Goal: Obtain resource: Download file/media

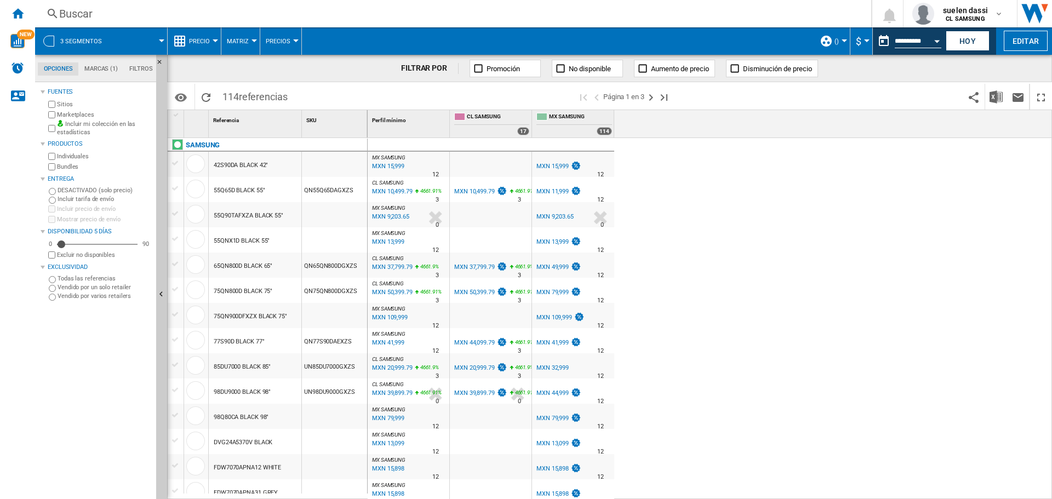
click at [395, 180] on span "CL SAMSUNG" at bounding box center [388, 183] width 32 height 6
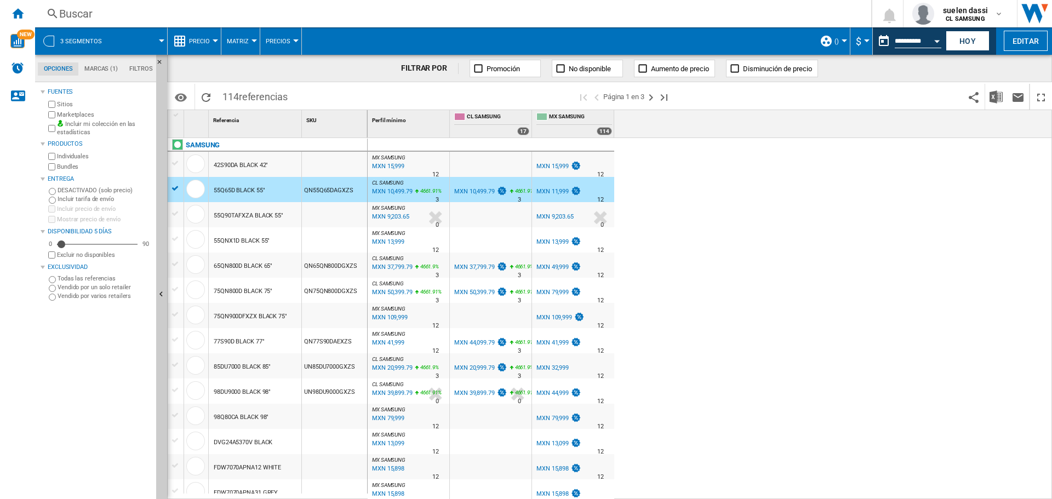
click at [393, 191] on div "MXN 10,499.79" at bounding box center [392, 191] width 42 height 11
click at [21, 12] on ng-md-icon "Inicio" at bounding box center [17, 13] width 13 height 13
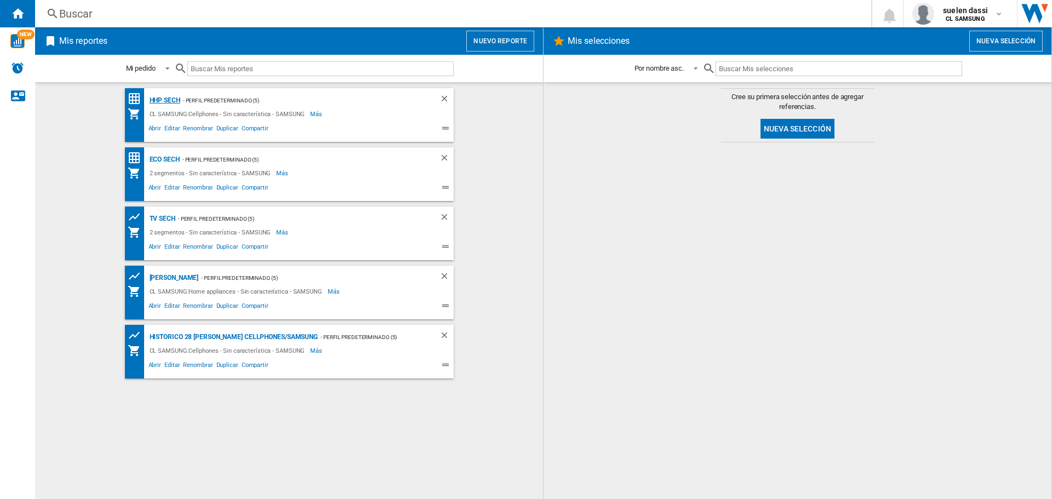
click at [165, 100] on div "HHP SECH" at bounding box center [163, 101] width 33 height 14
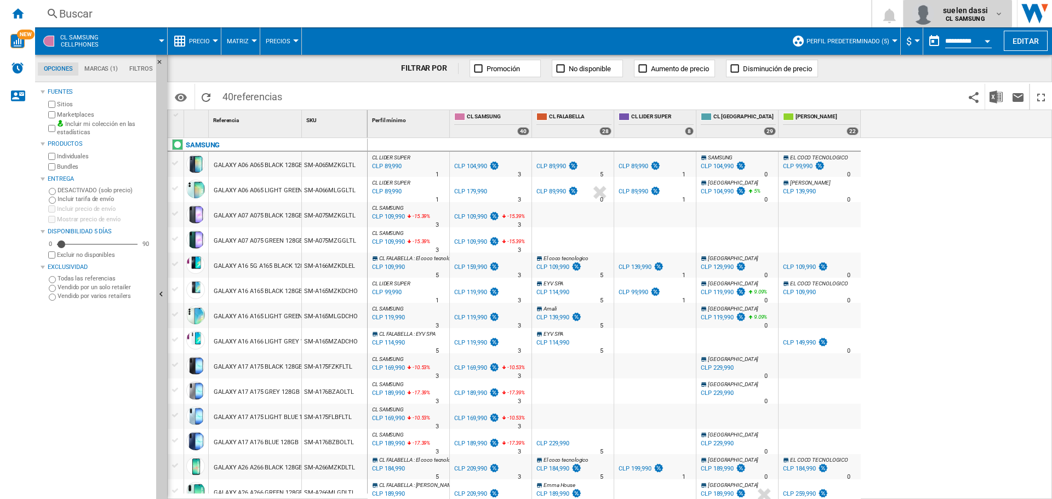
click at [979, 13] on span "suelen dassi" at bounding box center [965, 10] width 45 height 11
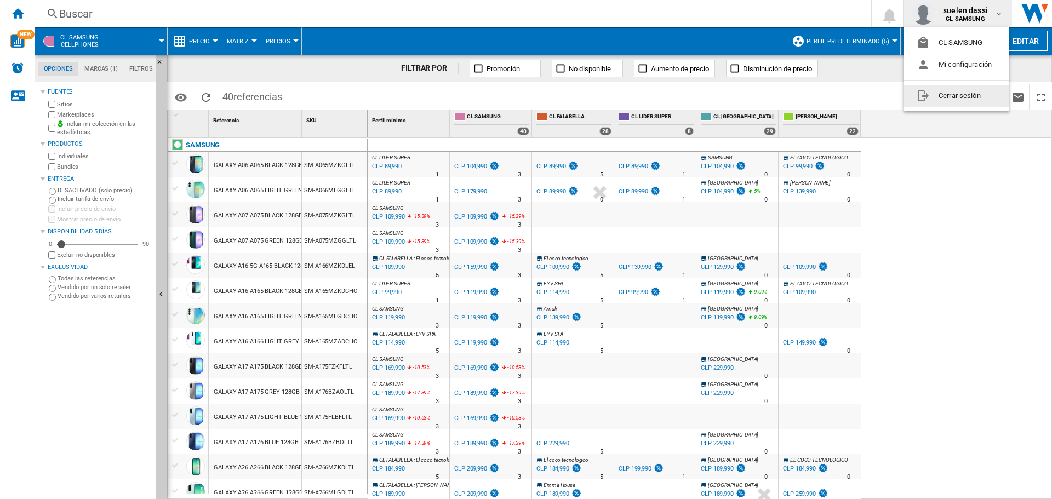
click at [952, 96] on button "Cerrar sesión" at bounding box center [957, 96] width 106 height 22
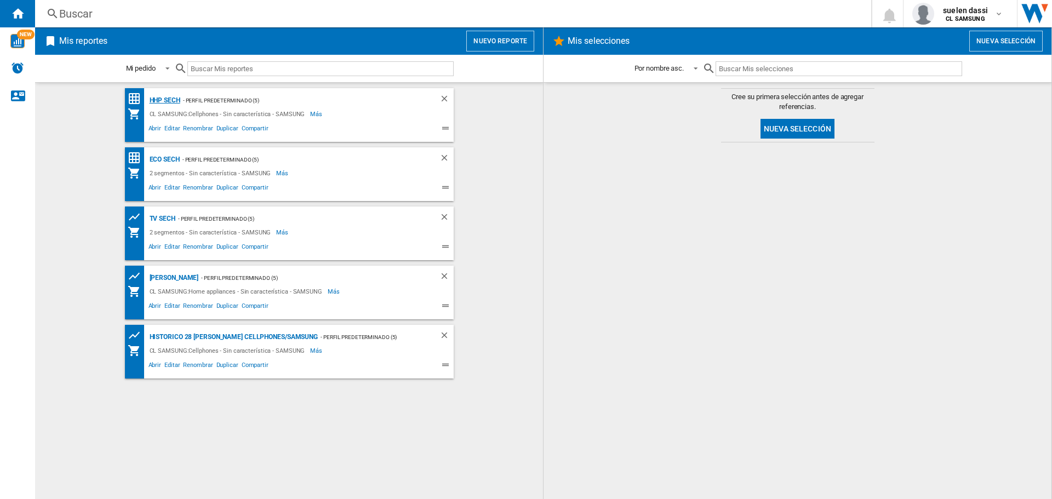
click at [156, 96] on div "HHP SECH" at bounding box center [163, 101] width 33 height 14
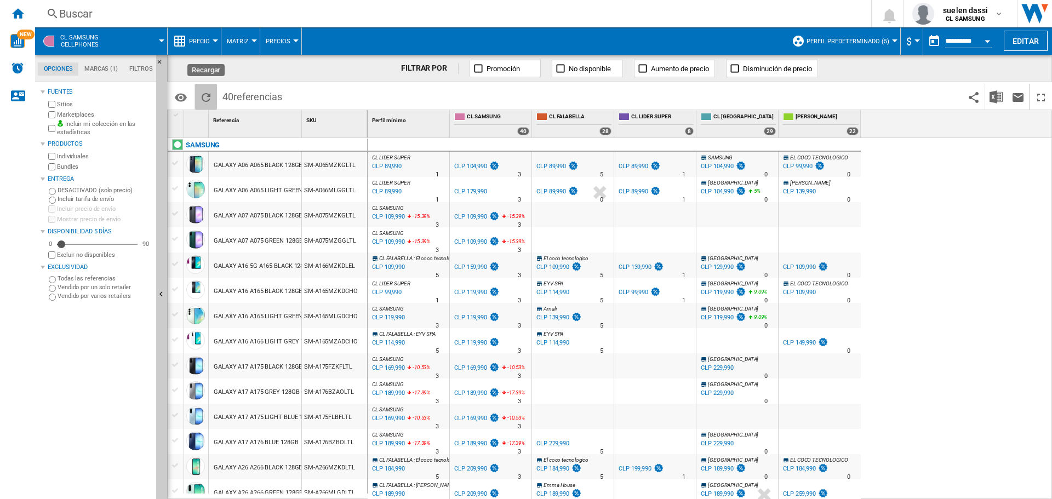
click at [206, 97] on ng-md-icon "Recargar" at bounding box center [206, 97] width 13 height 13
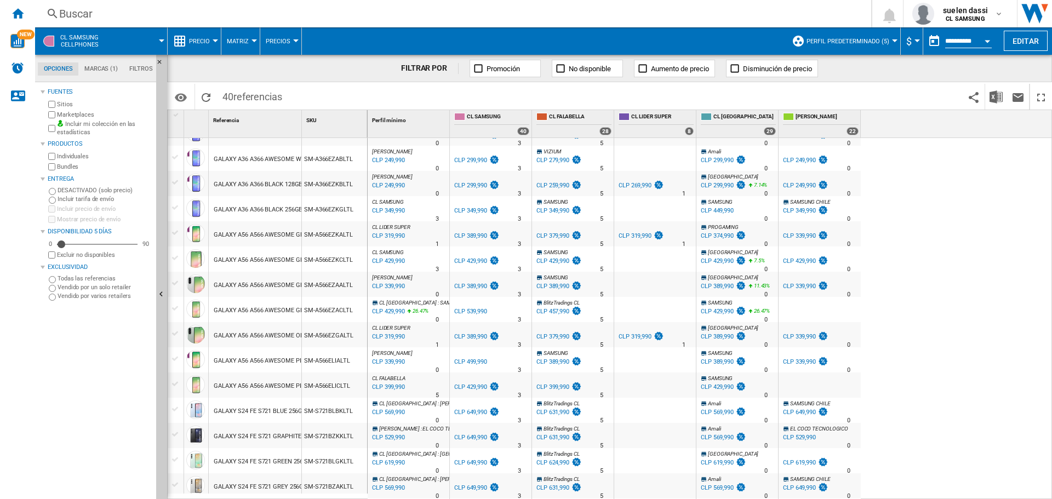
scroll to position [661, 0]
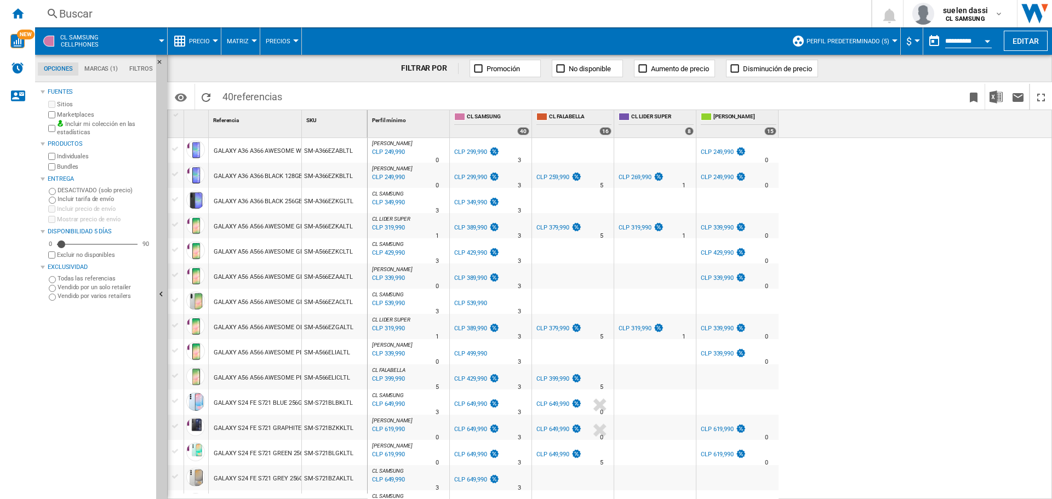
scroll to position [603, 0]
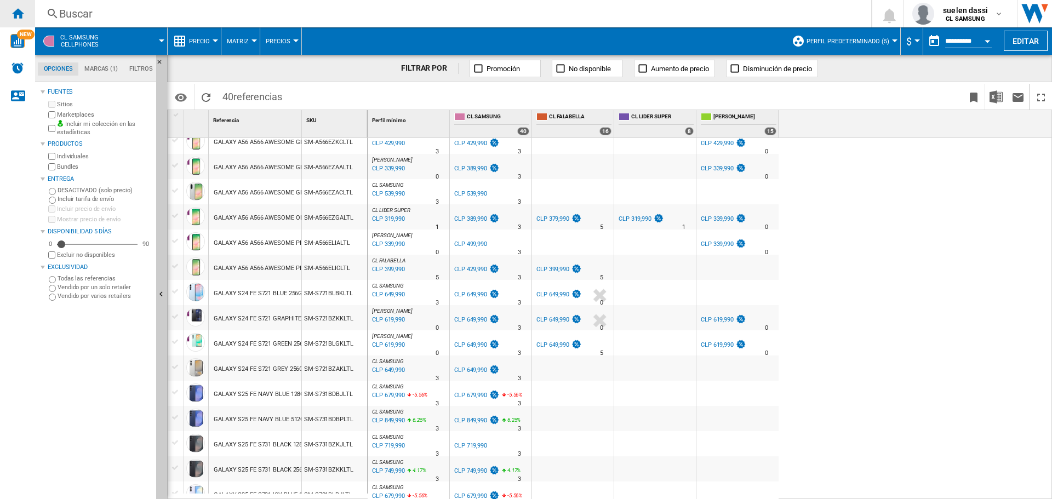
click at [16, 14] on ng-md-icon "Inicio" at bounding box center [17, 13] width 13 height 13
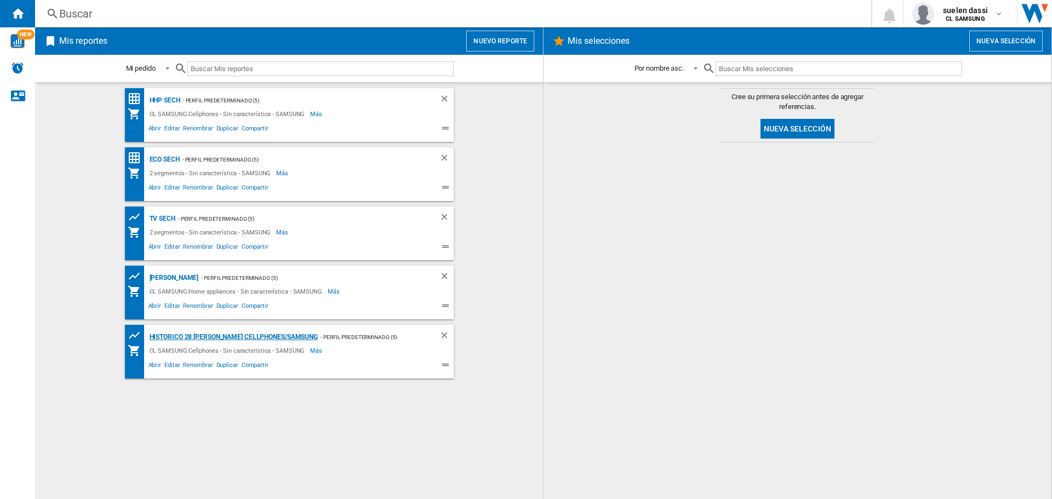
click at [238, 334] on div "Historico 28 días Cellphones/SAMSUNG" at bounding box center [233, 338] width 172 height 14
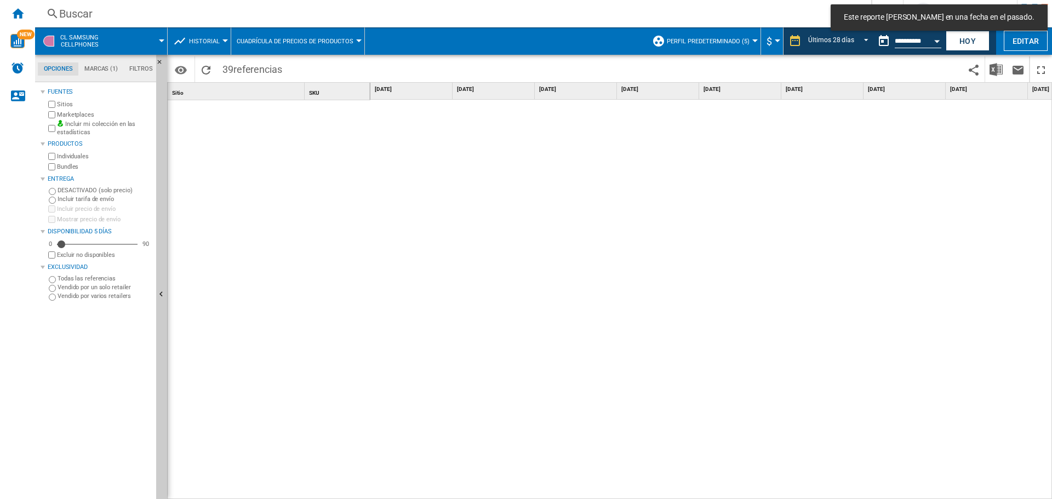
scroll to position [1464, 0]
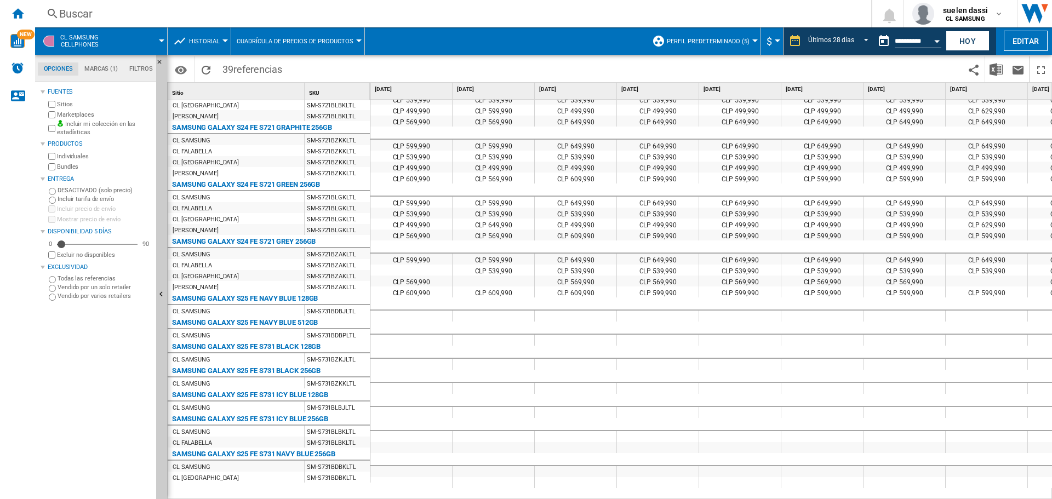
click at [193, 40] on span "Historial" at bounding box center [204, 41] width 31 height 7
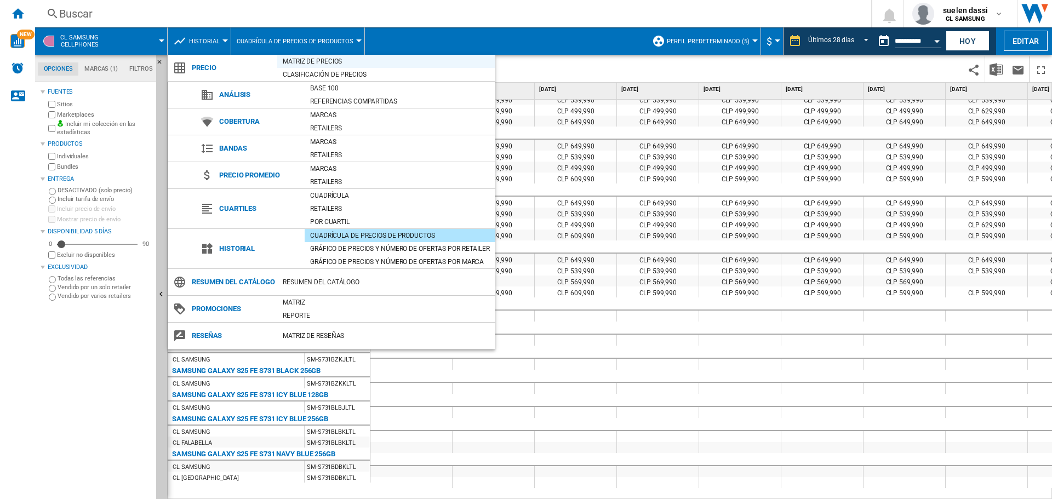
click at [322, 62] on div "Matriz de precios" at bounding box center [386, 61] width 218 height 11
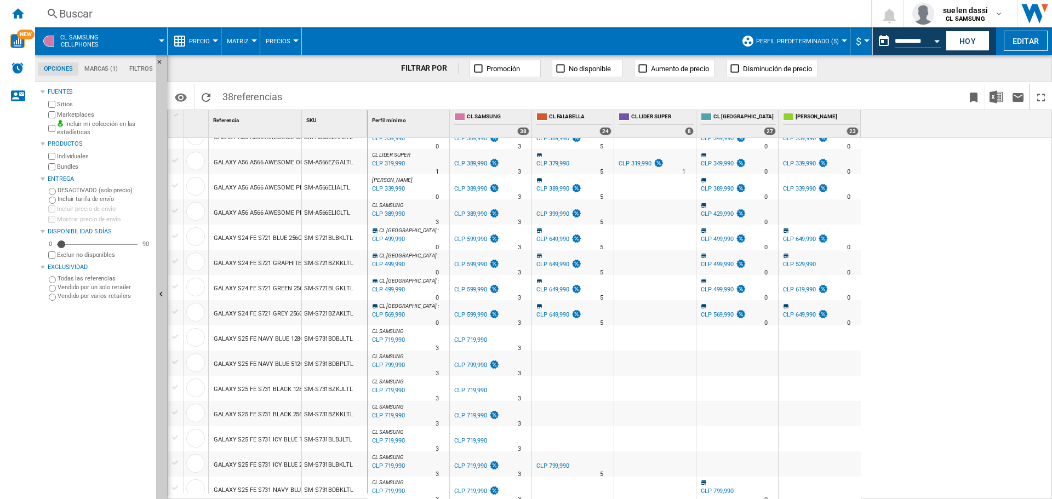
scroll to position [610, 0]
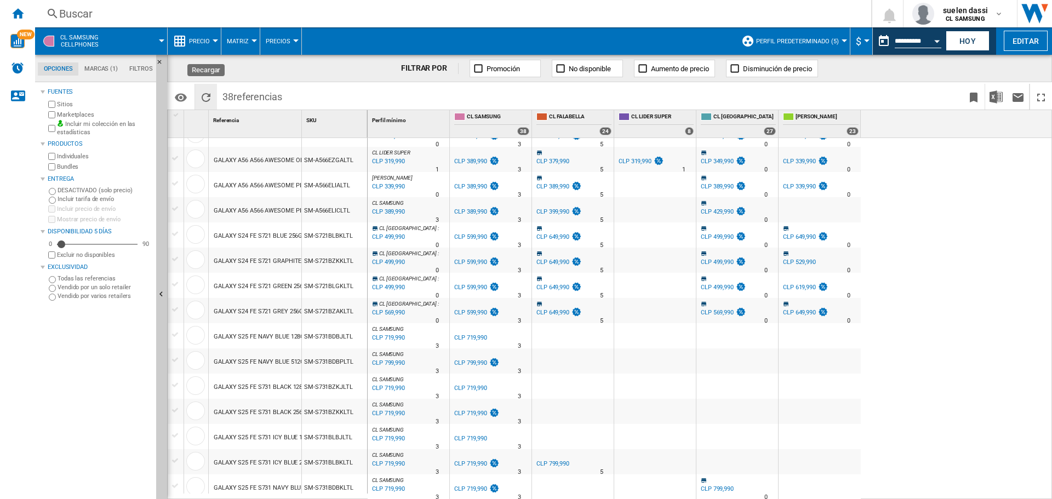
click at [208, 96] on ng-md-icon "Recargar" at bounding box center [206, 97] width 13 height 13
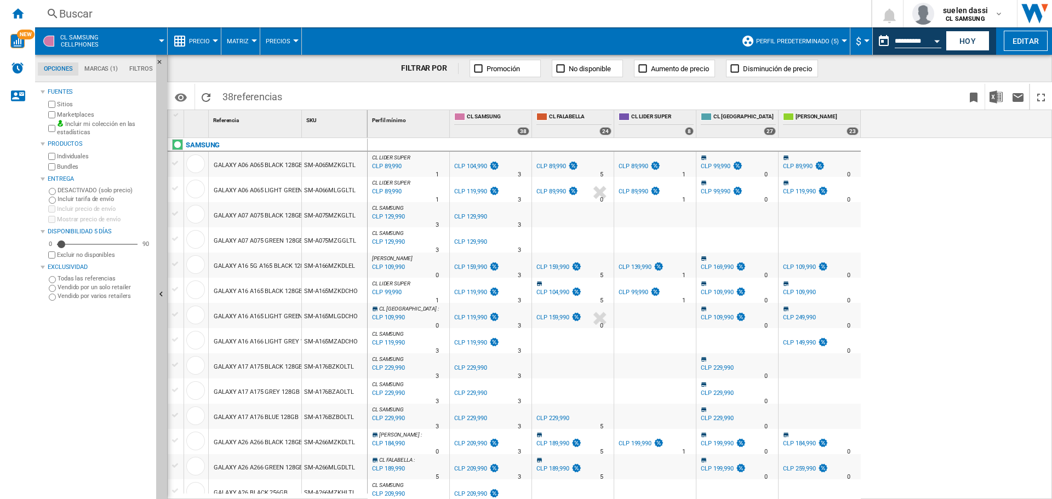
drag, startPoint x: 771, startPoint y: 220, endPoint x: 879, endPoint y: 234, distance: 109.4
click at [771, 220] on div at bounding box center [738, 214] width 82 height 25
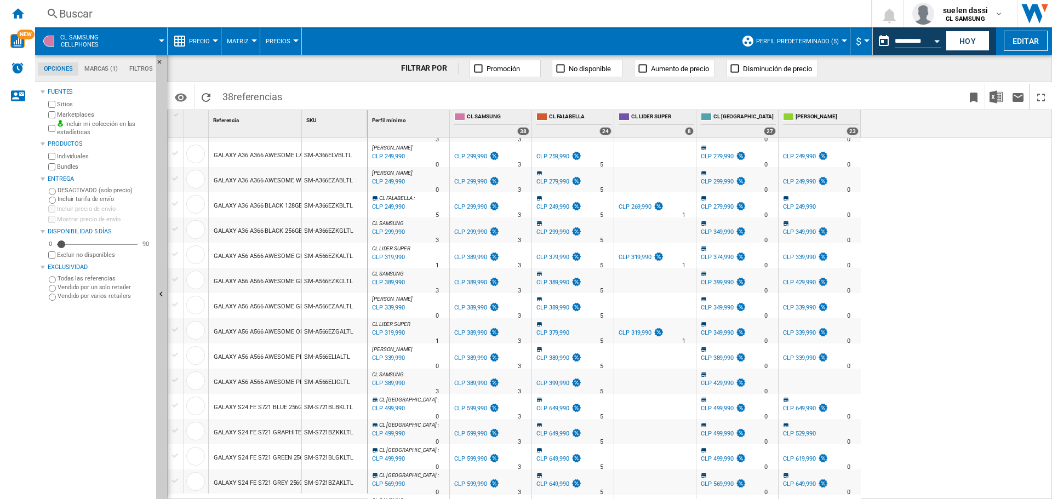
scroll to position [0, 0]
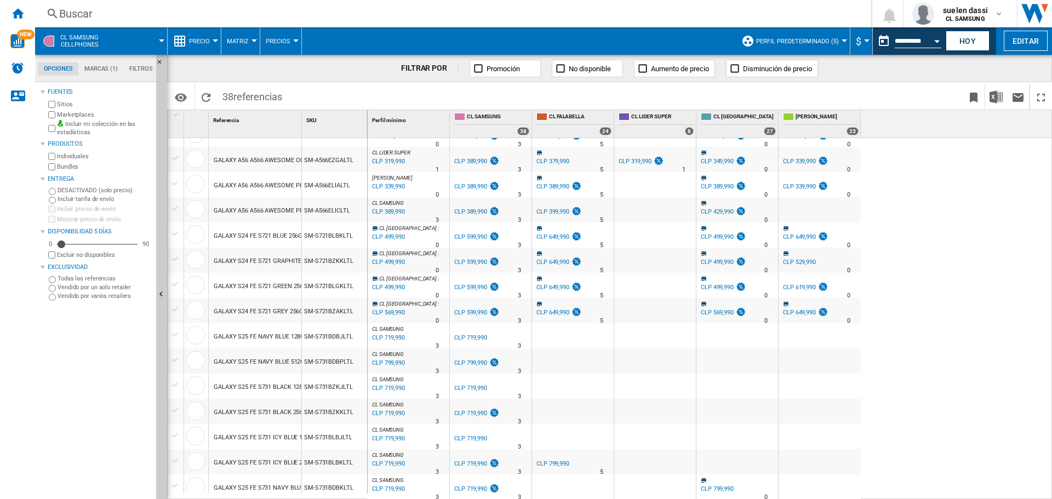
click at [399, 158] on div "CLP 319,990" at bounding box center [388, 161] width 35 height 11
click at [200, 159] on div at bounding box center [195, 159] width 19 height 19
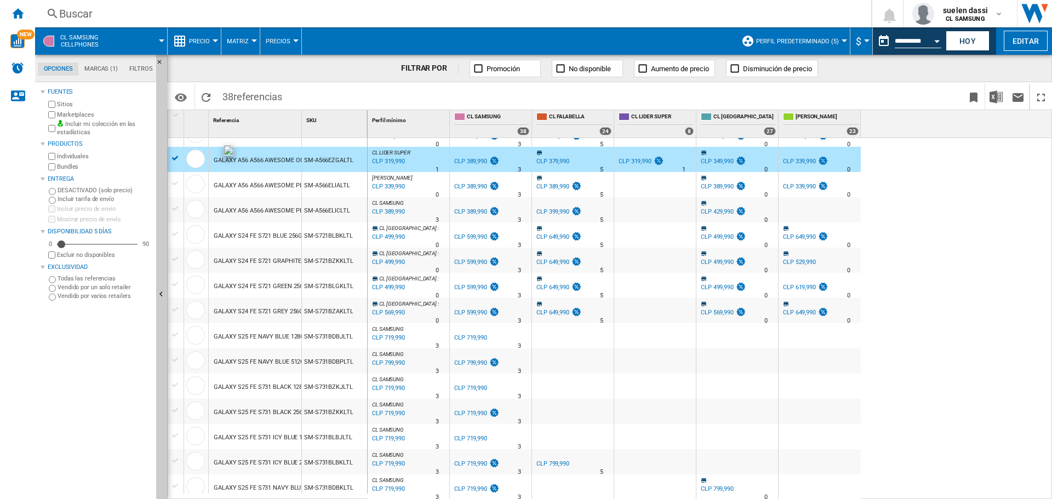
click at [200, 159] on div at bounding box center [195, 159] width 19 height 19
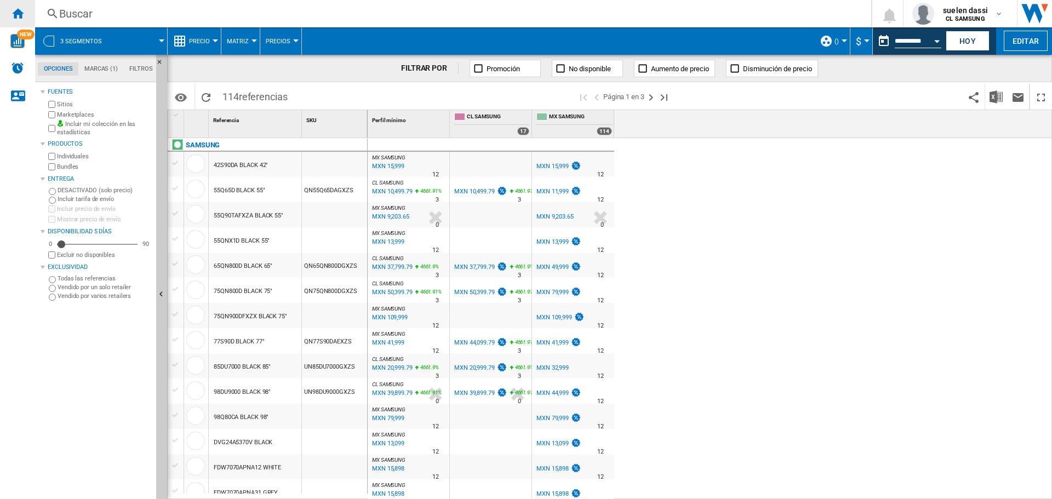
click at [14, 16] on ng-md-icon "Inicio" at bounding box center [17, 13] width 13 height 13
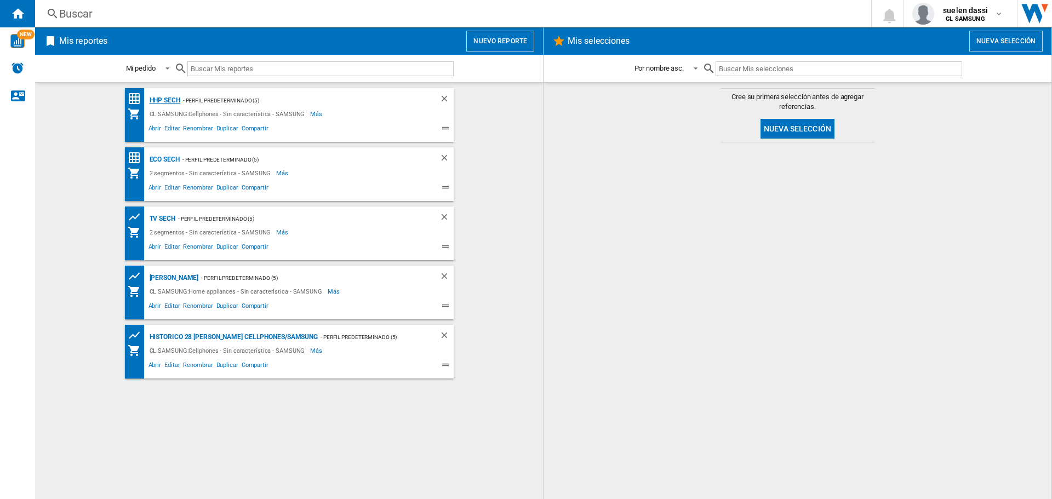
click at [170, 102] on div "HHP SECH" at bounding box center [163, 101] width 33 height 14
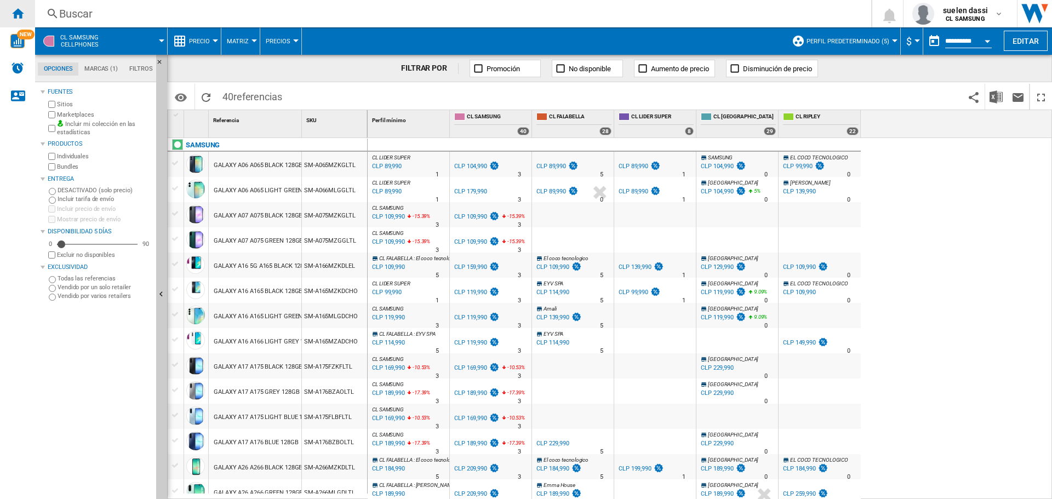
click at [20, 13] on ng-md-icon "Inicio" at bounding box center [17, 13] width 13 height 13
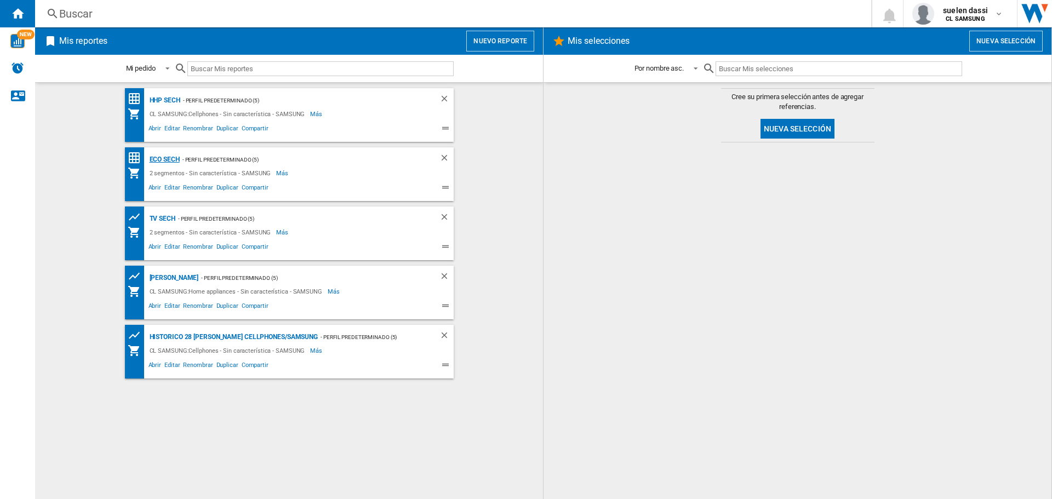
click at [161, 157] on div "ECO SECH" at bounding box center [163, 160] width 33 height 14
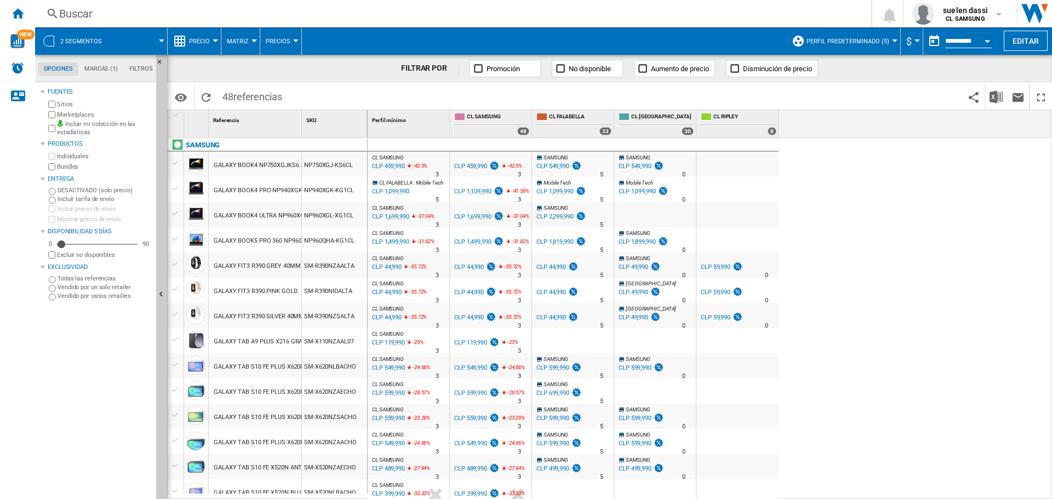
click at [180, 36] on ng-md-icon at bounding box center [179, 41] width 13 height 13
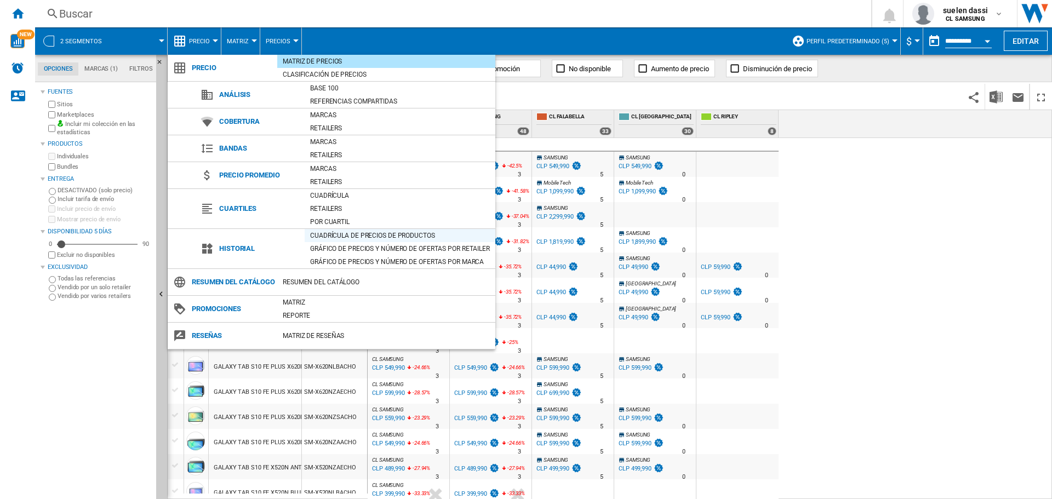
click at [354, 232] on div "Cuadrícula de precios de productos" at bounding box center [400, 235] width 191 height 11
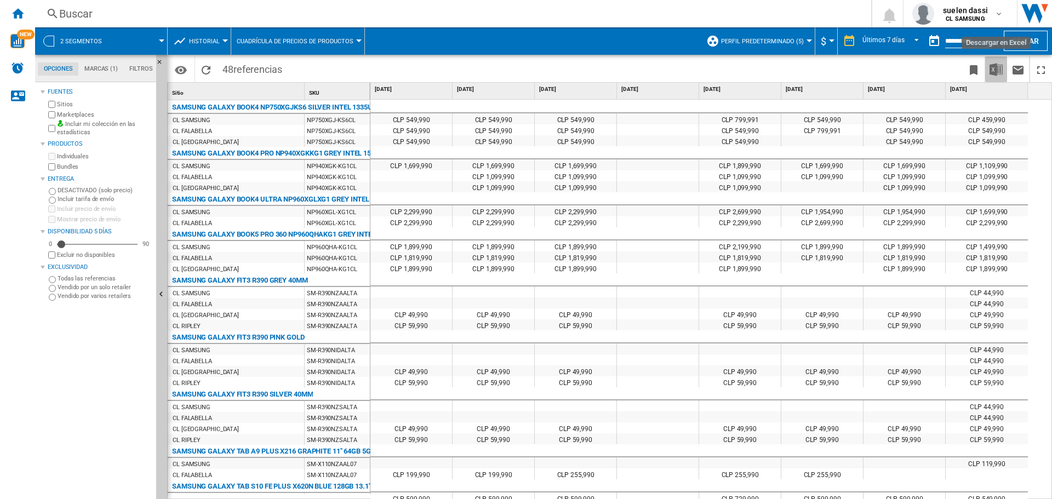
click at [994, 70] on img "Descargar en Excel" at bounding box center [996, 69] width 13 height 13
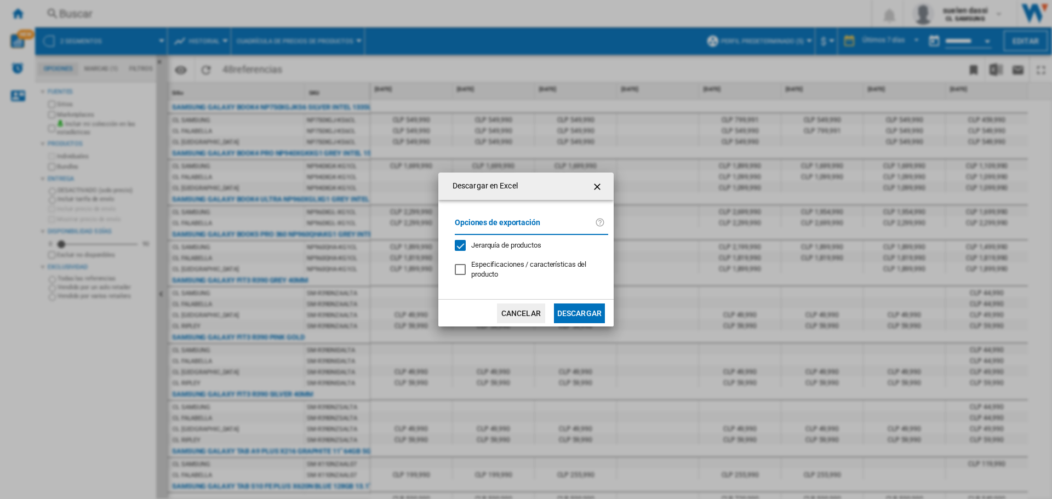
click at [578, 314] on button "Descargar" at bounding box center [579, 314] width 51 height 20
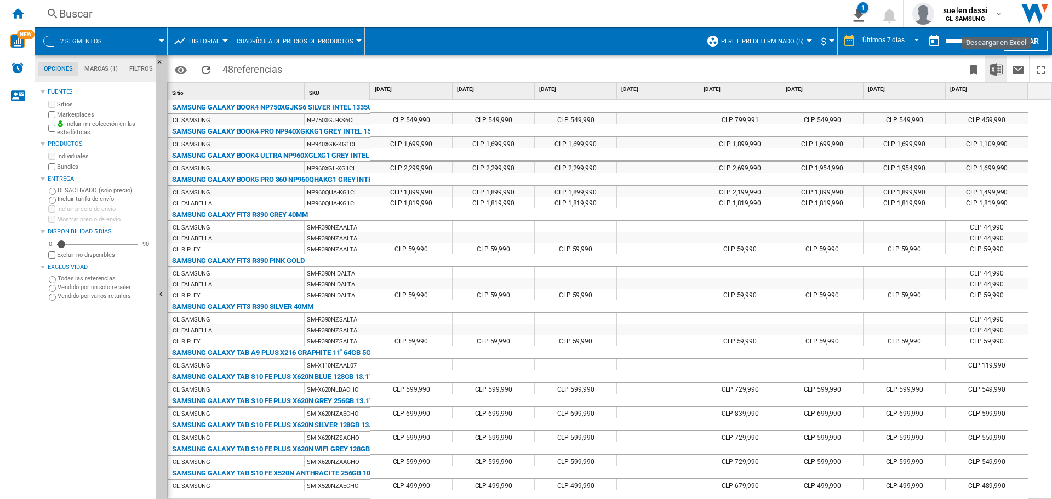
click at [1000, 70] on img "Descargar en Excel" at bounding box center [996, 69] width 13 height 13
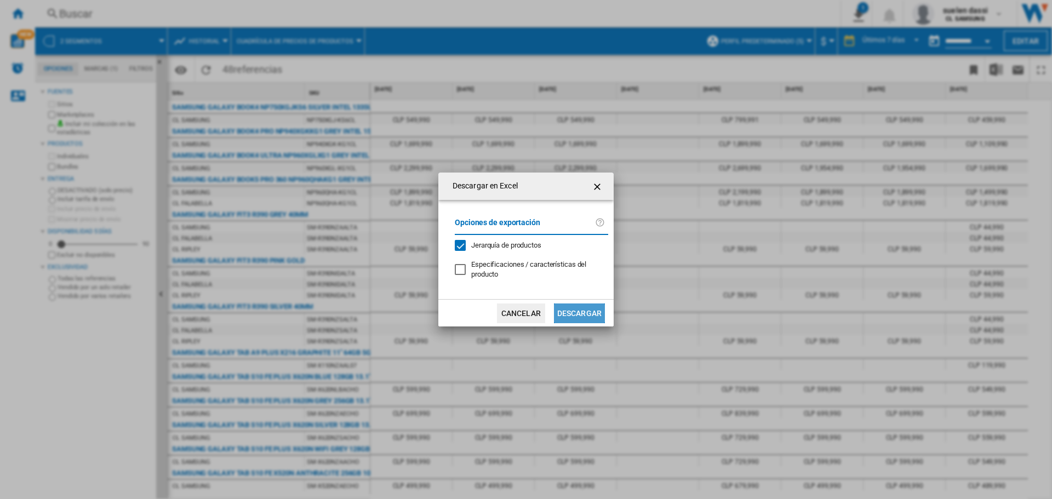
click at [580, 314] on button "Descargar" at bounding box center [579, 314] width 51 height 20
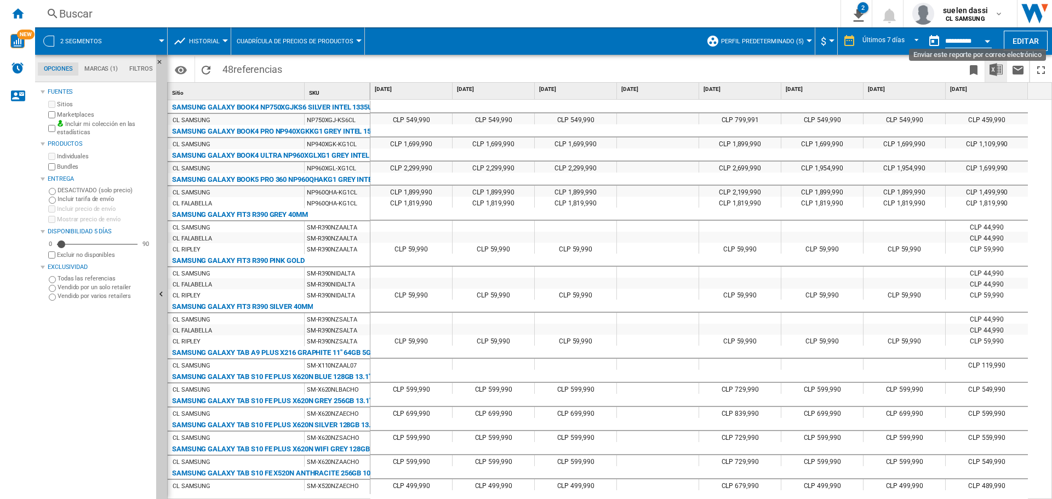
click at [1003, 72] on button "Descargar en Excel" at bounding box center [997, 69] width 22 height 26
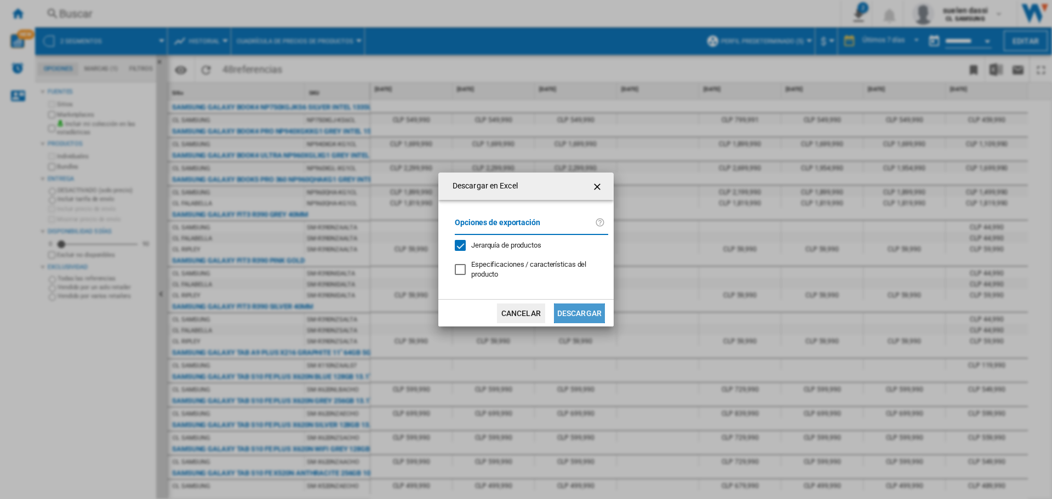
click at [589, 307] on button "Descargar" at bounding box center [579, 314] width 51 height 20
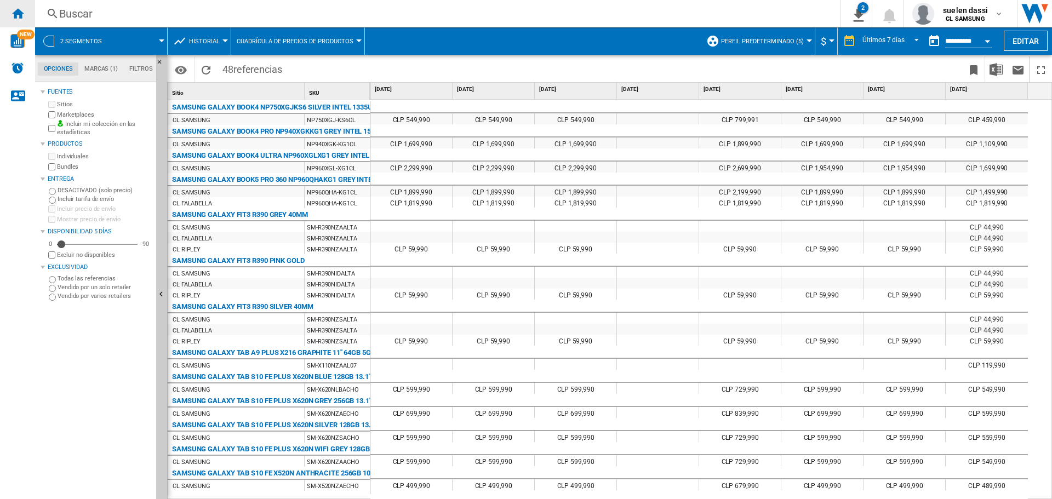
click at [21, 16] on ng-md-icon "Inicio" at bounding box center [17, 13] width 13 height 13
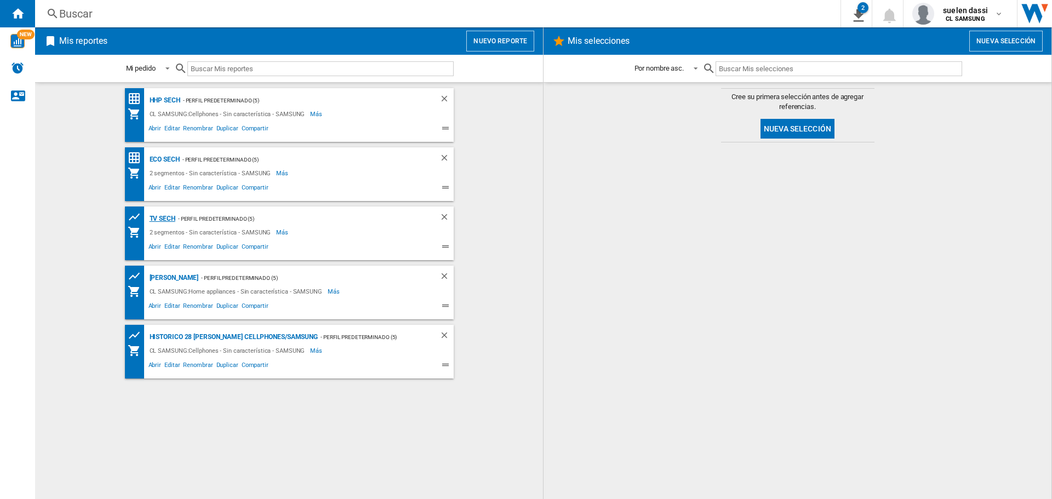
click at [162, 217] on div "TV SECH" at bounding box center [161, 219] width 29 height 14
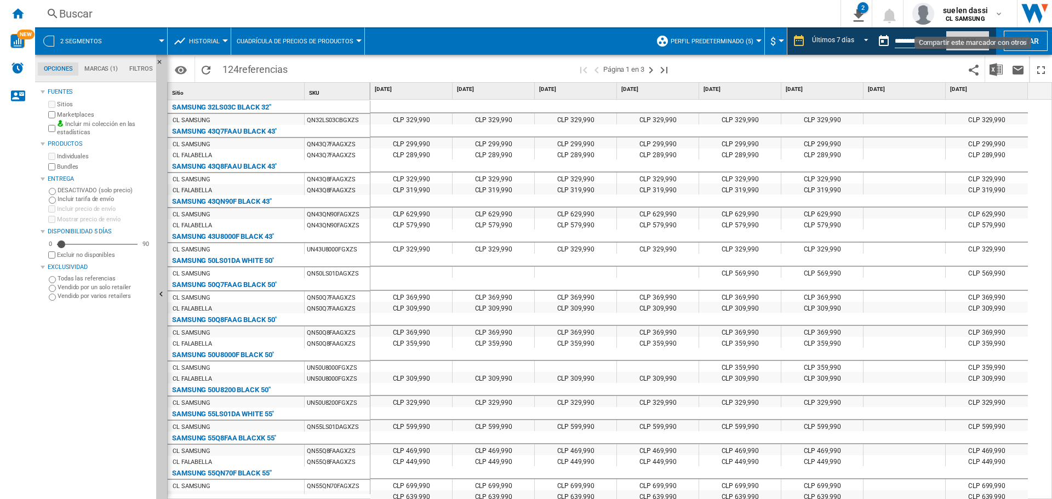
click at [966, 46] on button "Hoy" at bounding box center [968, 41] width 44 height 20
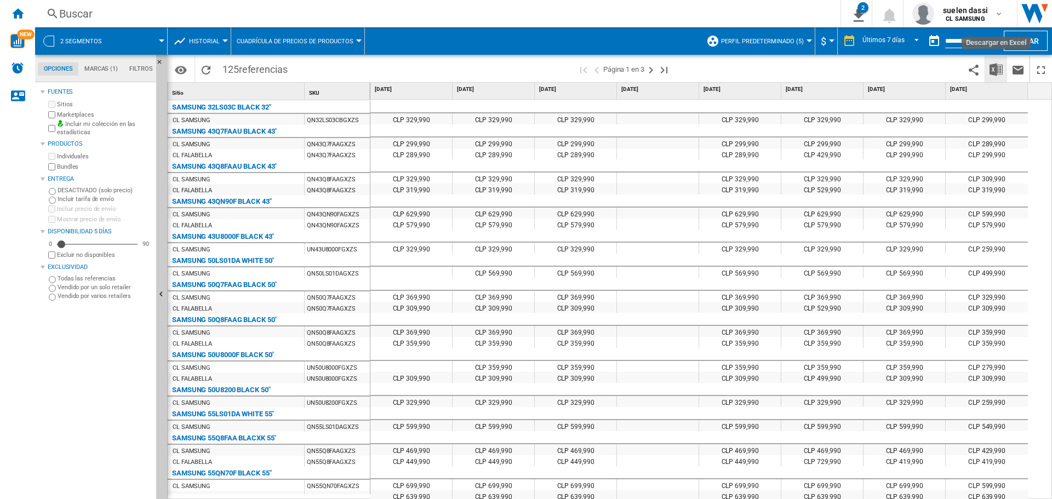
click at [1005, 72] on button "Descargar en Excel" at bounding box center [997, 69] width 22 height 26
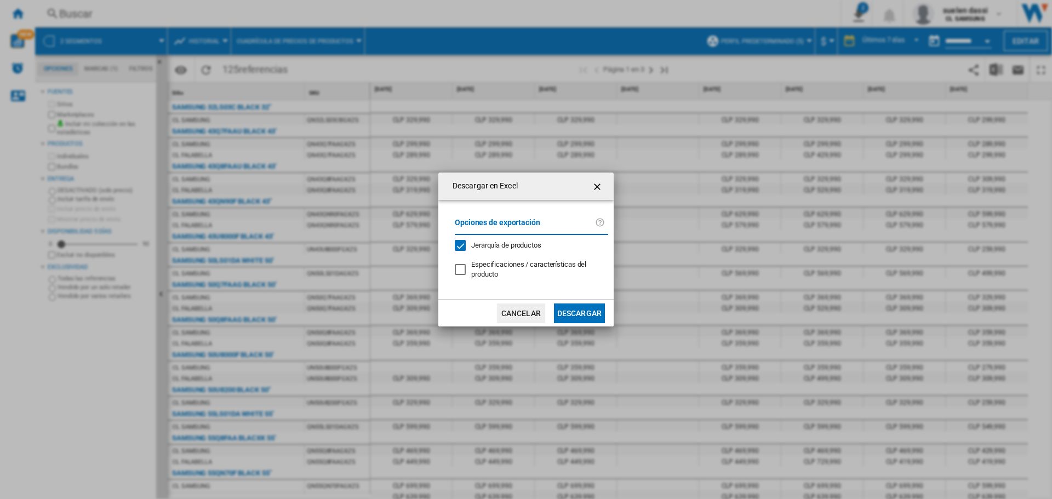
click at [590, 301] on md-dialog-actions "Cancelar Descargar" at bounding box center [526, 312] width 175 height 27
click at [590, 306] on button "Descargar" at bounding box center [579, 314] width 51 height 20
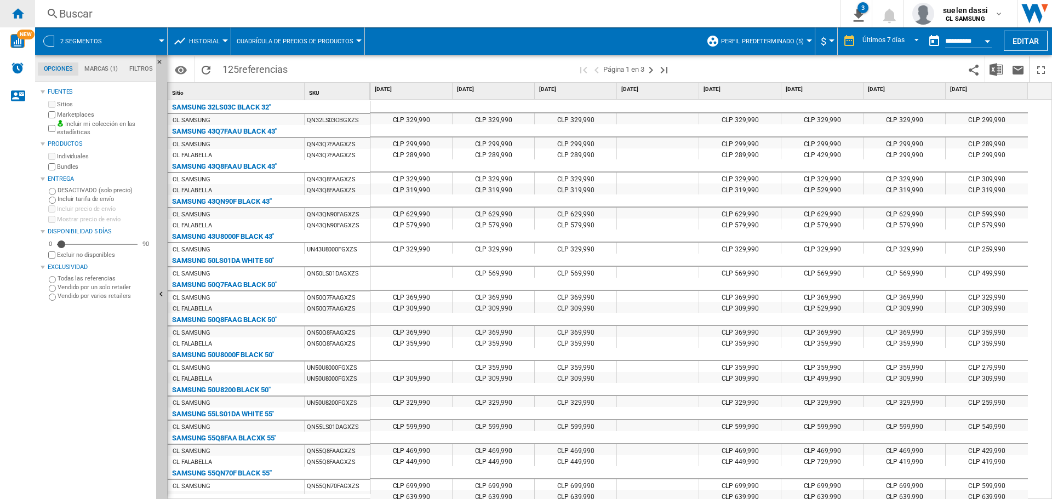
click at [21, 8] on ng-md-icon "Inicio" at bounding box center [17, 13] width 13 height 13
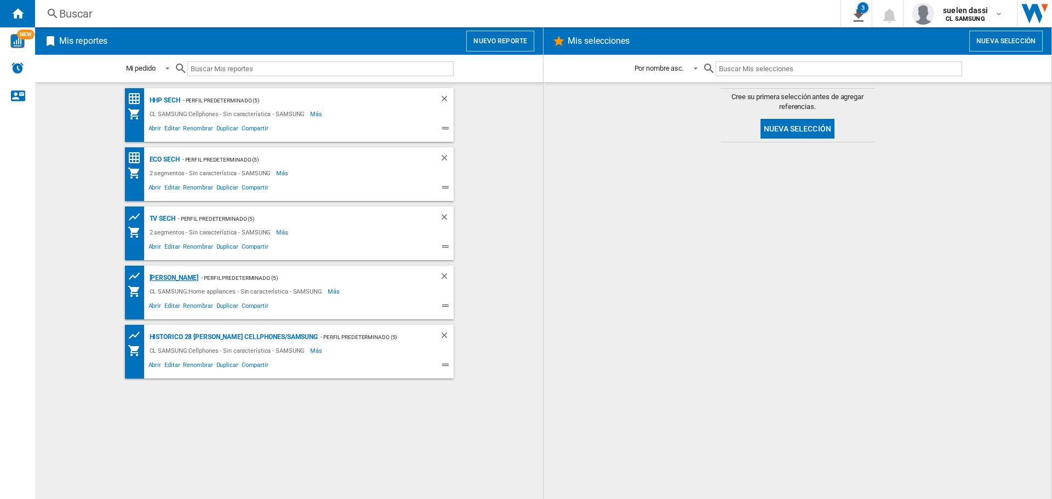
click at [161, 280] on div "DA SECH" at bounding box center [173, 278] width 52 height 14
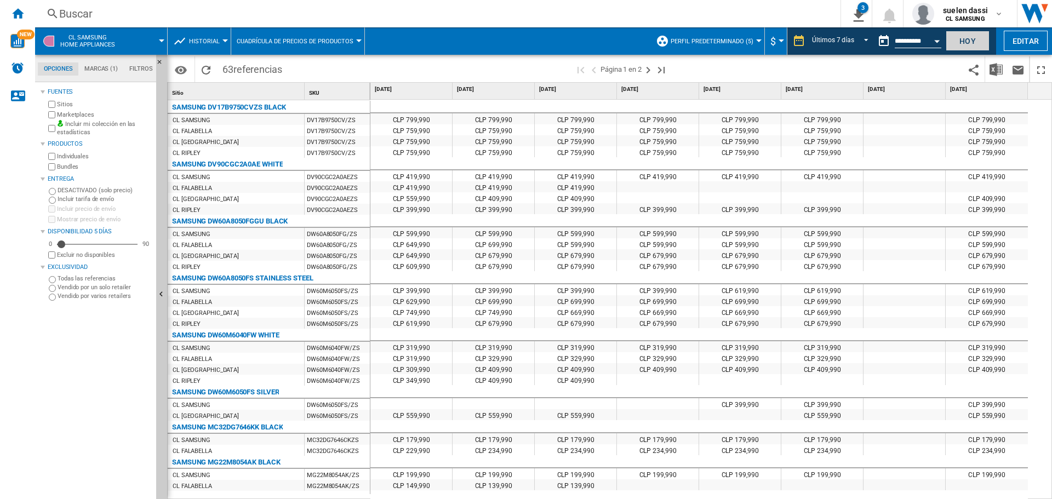
drag, startPoint x: 976, startPoint y: 41, endPoint x: 965, endPoint y: 42, distance: 11.0
click at [976, 41] on button "Hoy" at bounding box center [968, 41] width 44 height 20
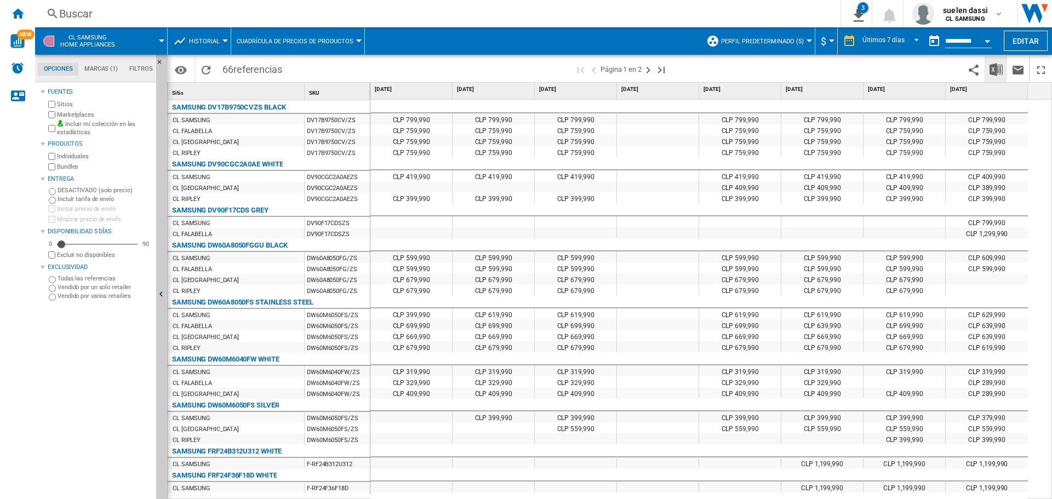
click at [1004, 65] on button "Descargar en Excel" at bounding box center [997, 69] width 22 height 26
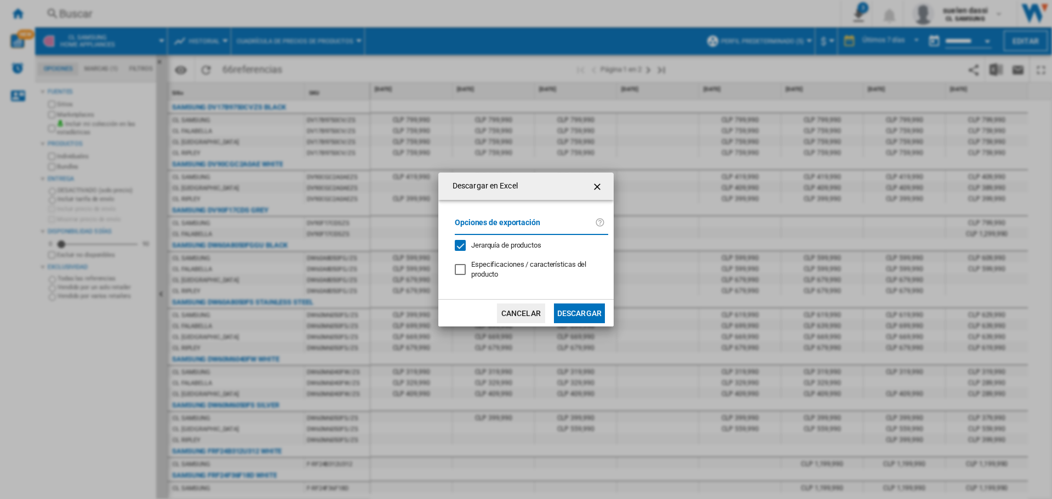
click at [583, 314] on button "Descargar" at bounding box center [579, 314] width 51 height 20
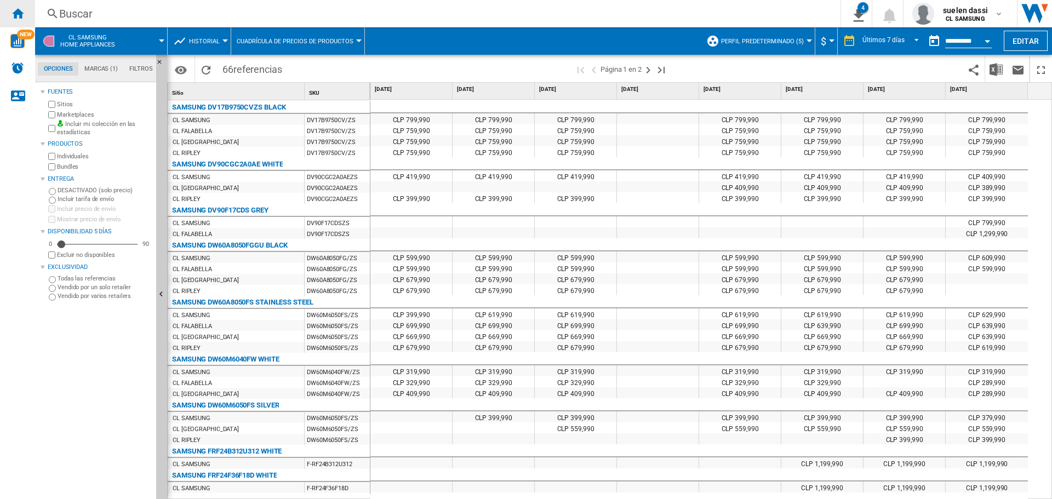
click at [12, 5] on div "Inicio" at bounding box center [17, 13] width 35 height 27
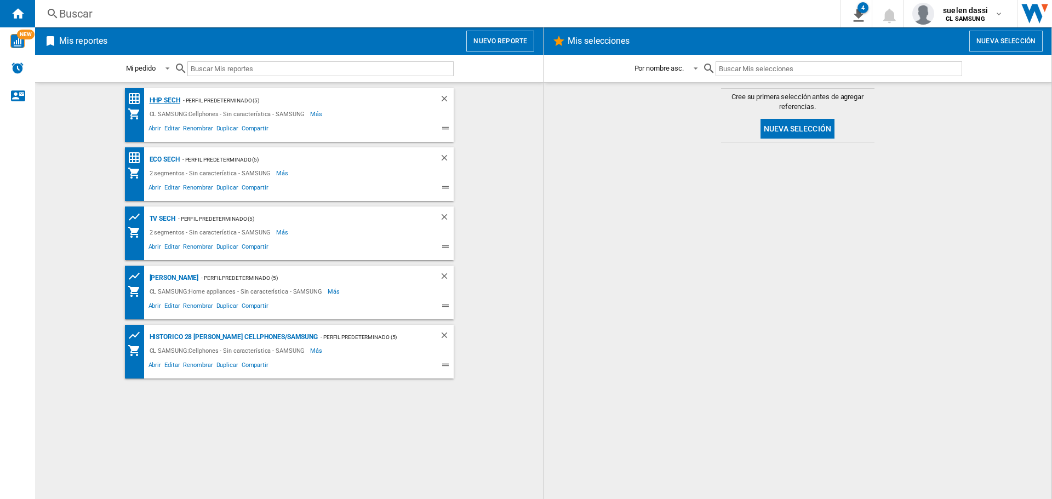
click at [166, 103] on div "HHP SECH" at bounding box center [163, 101] width 33 height 14
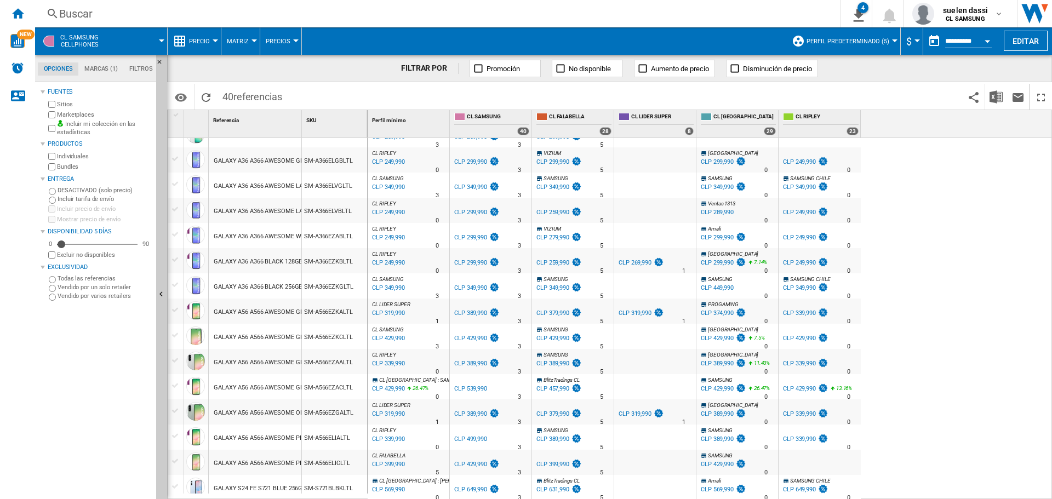
scroll to position [661, 0]
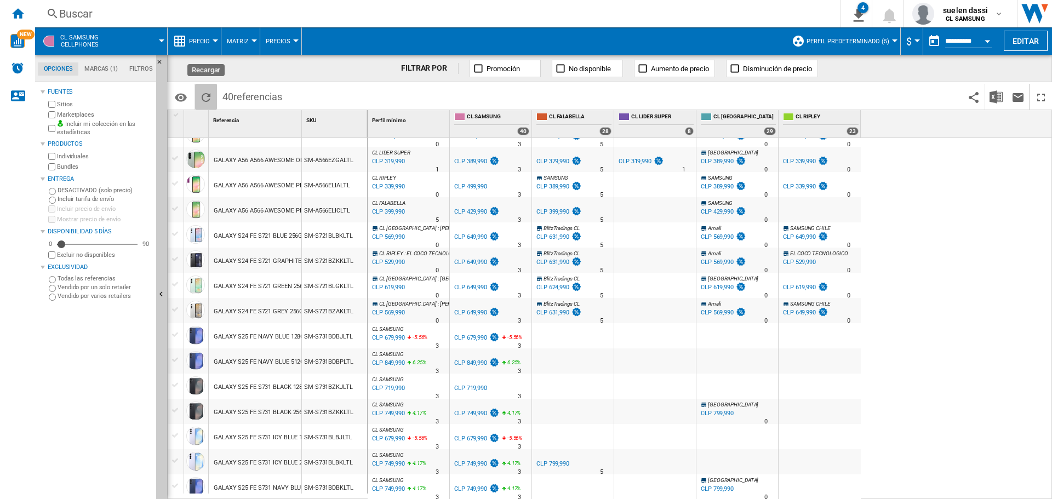
click at [203, 92] on ng-md-icon "Recargar" at bounding box center [206, 97] width 13 height 13
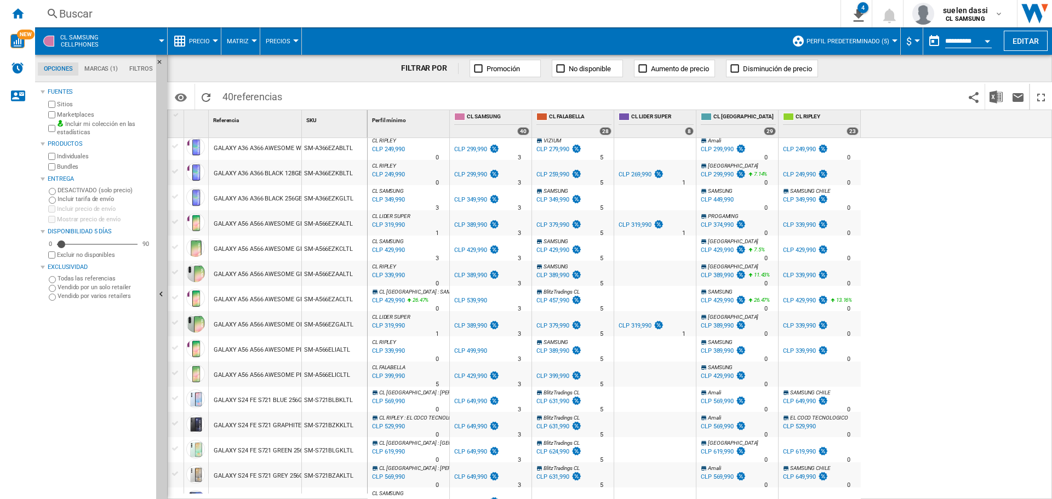
scroll to position [386, 0]
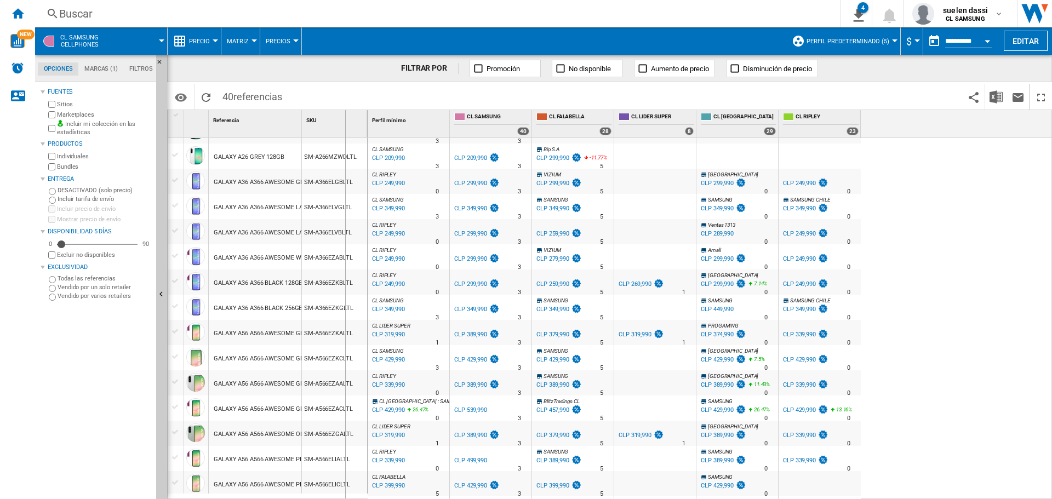
drag, startPoint x: 300, startPoint y: 127, endPoint x: 436, endPoint y: 128, distance: 135.4
click at [436, 128] on div "1 Referencia 1 SKU 1 SAMSUNG GALAXY A06 A065 BLACK 128GB SM-A065MZKGLTL GALAXY …" at bounding box center [610, 304] width 884 height 389
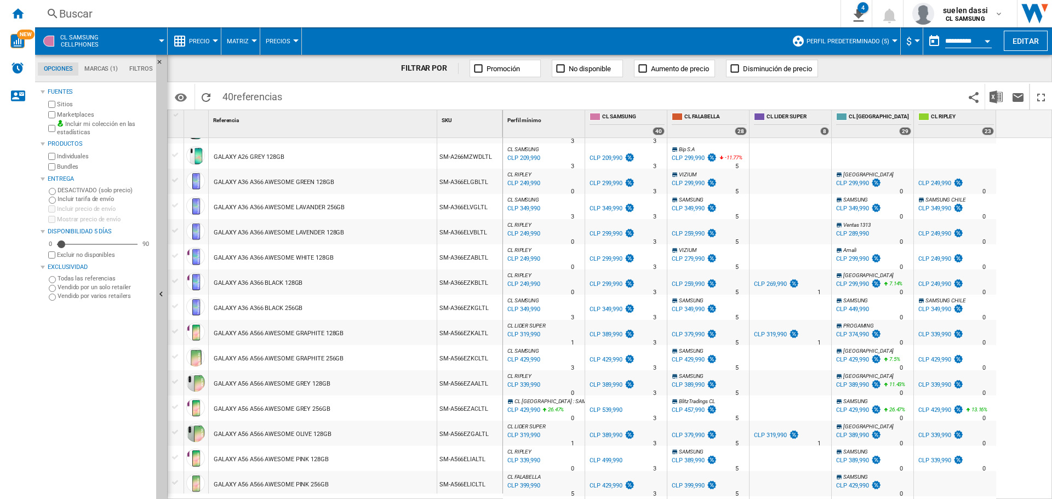
click at [517, 378] on span "CL RIPLEY" at bounding box center [520, 376] width 24 height 6
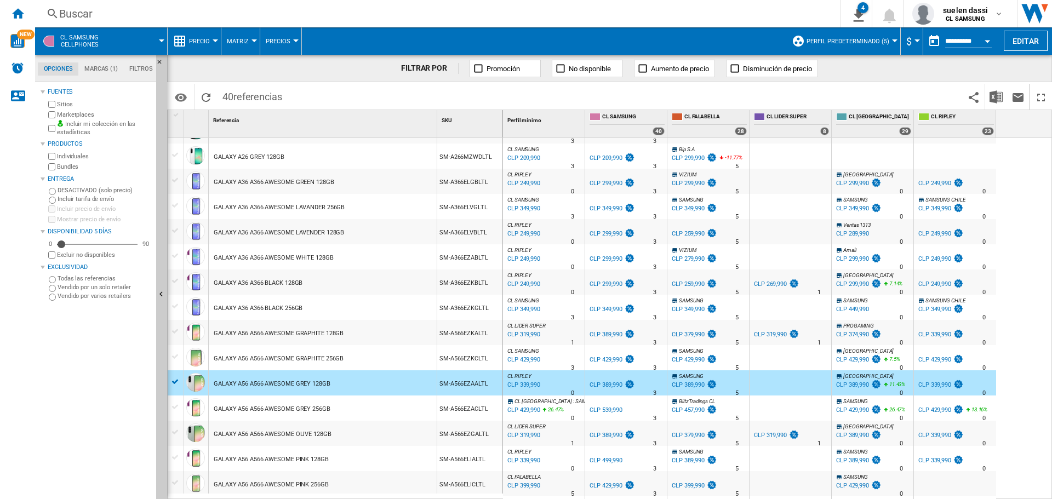
click at [518, 384] on div "CLP 339,990" at bounding box center [523, 385] width 35 height 11
click at [529, 427] on span "CL LIDER SUPER" at bounding box center [527, 427] width 38 height 6
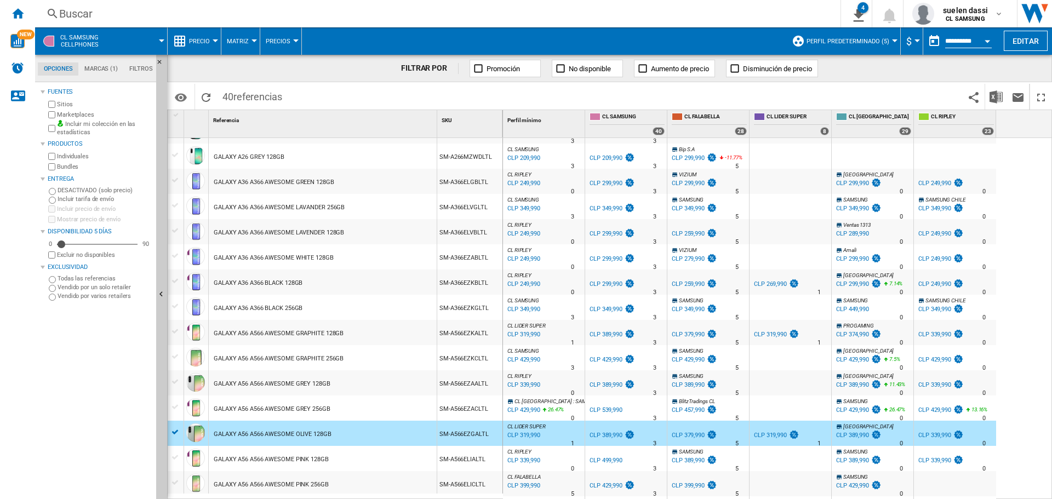
click at [520, 458] on div "CLP 339,990" at bounding box center [523, 461] width 35 height 11
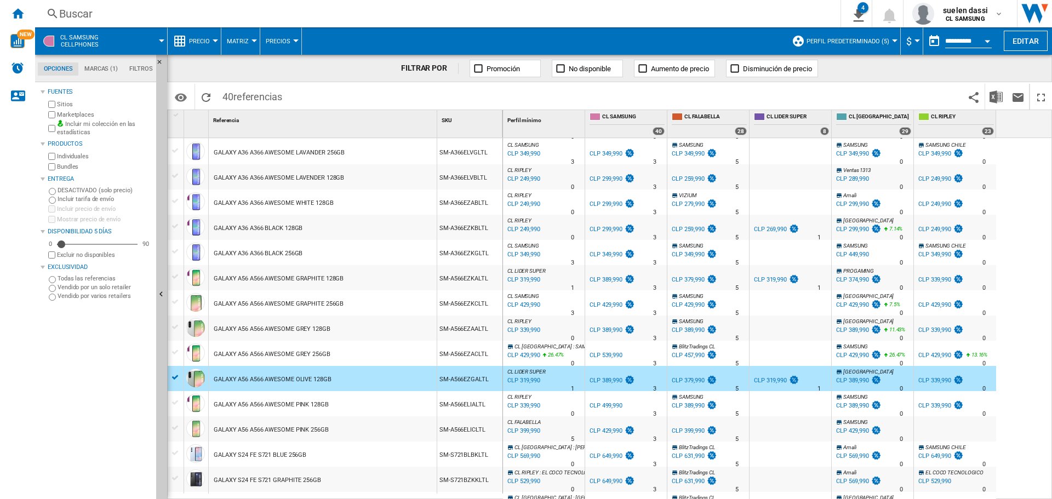
click at [526, 380] on div "CLP 319,990" at bounding box center [523, 380] width 35 height 11
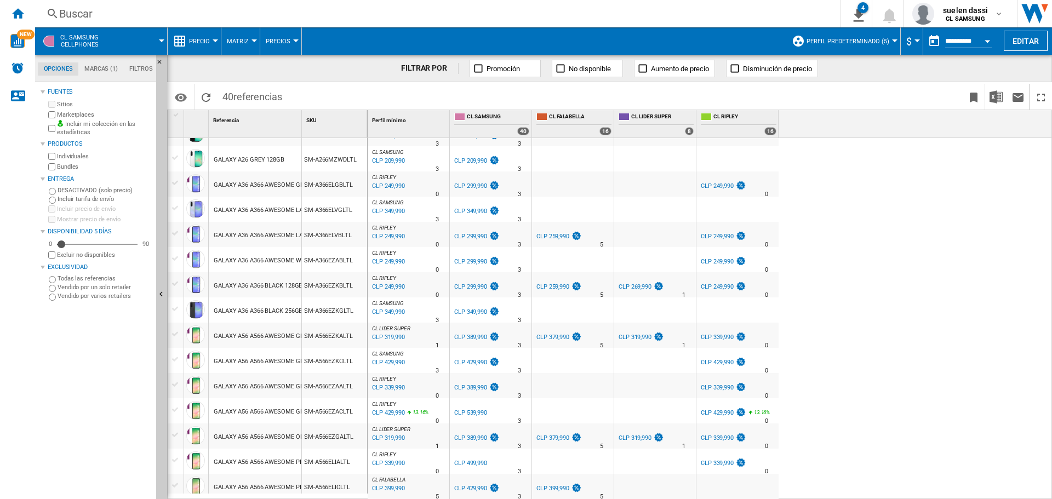
scroll to position [439, 0]
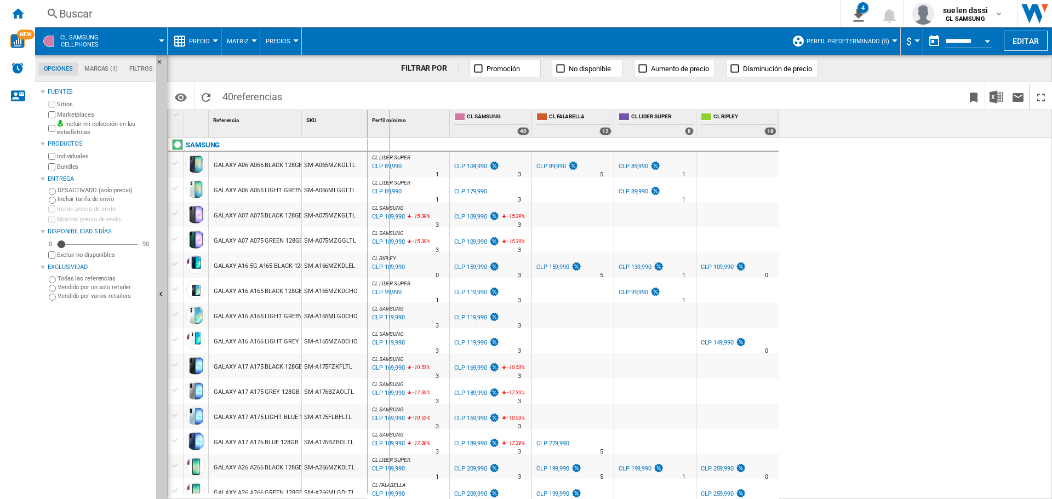
drag, startPoint x: 301, startPoint y: 129, endPoint x: 389, endPoint y: 130, distance: 88.3
click at [389, 130] on div "1 Referencia 1 SKU 1 SAMSUNG GALAXY A06 A065 BLACK 128GB SM-A065MZKGLTL GALAXY …" at bounding box center [610, 304] width 884 height 389
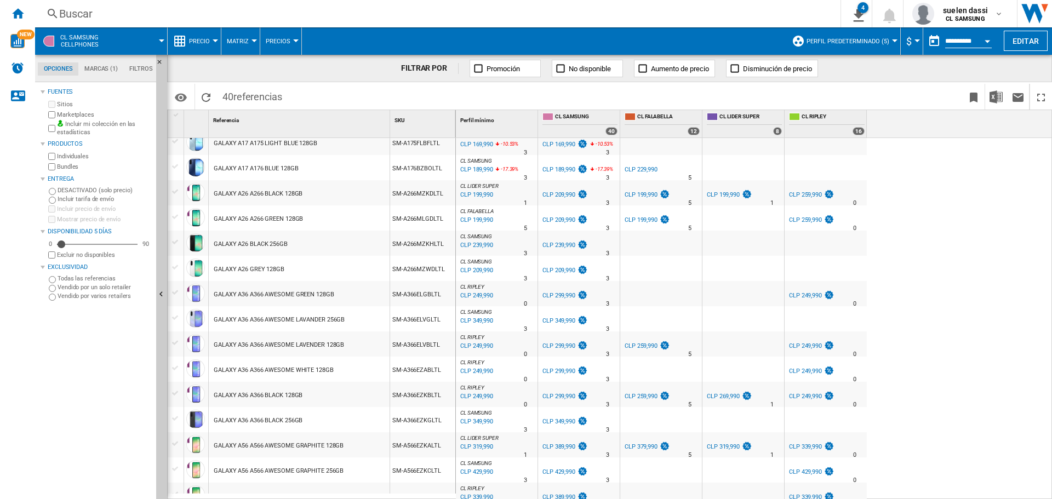
scroll to position [384, 0]
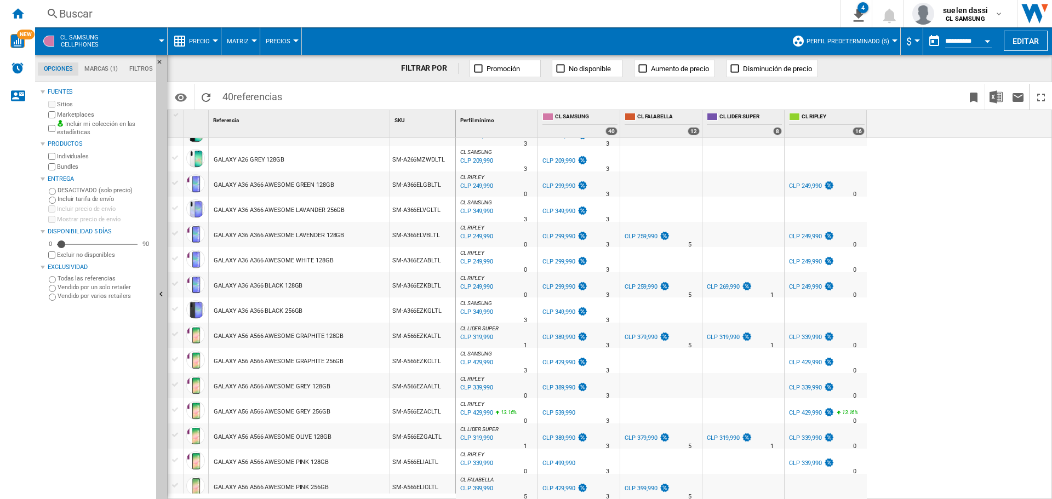
click at [477, 389] on div "CLP 339,990" at bounding box center [476, 388] width 35 height 11
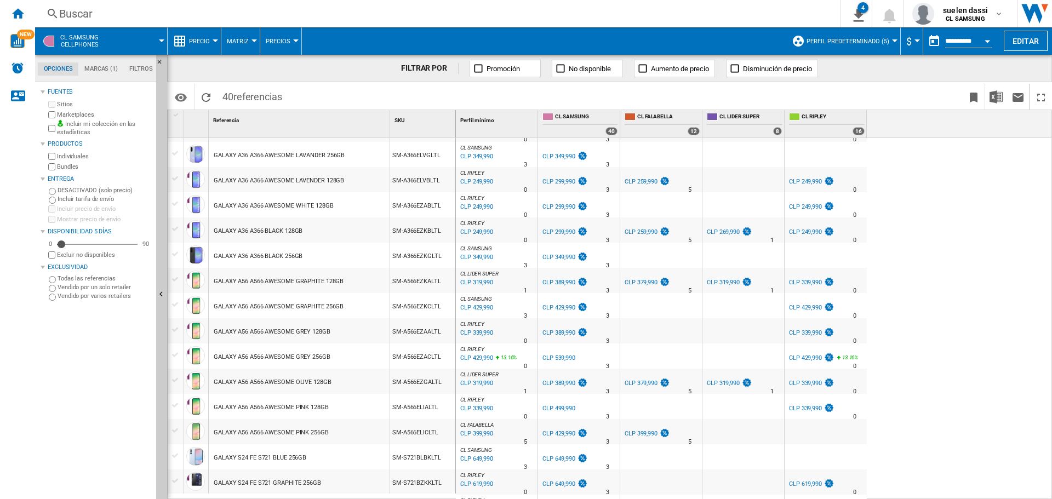
click at [482, 284] on div "CLP 319,990" at bounding box center [476, 282] width 35 height 11
click at [483, 332] on div "CLP 339,990" at bounding box center [476, 333] width 35 height 11
click at [467, 335] on div "CLP 339,990" at bounding box center [476, 333] width 35 height 11
click at [474, 382] on div "CLP 319,990" at bounding box center [476, 383] width 35 height 11
click at [480, 408] on div "CLP 339,990" at bounding box center [476, 408] width 35 height 11
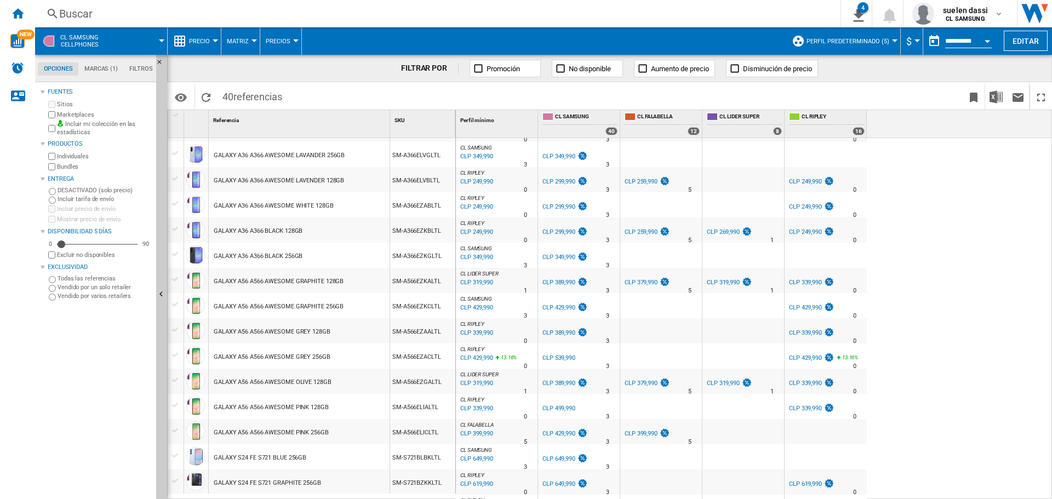
click at [476, 233] on div "CLP 249,990" at bounding box center [476, 232] width 35 height 11
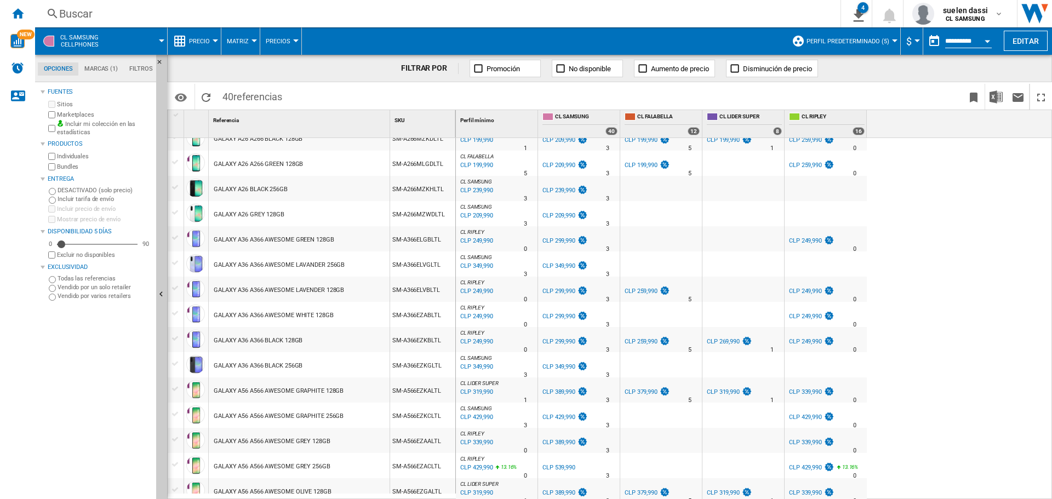
scroll to position [274, 0]
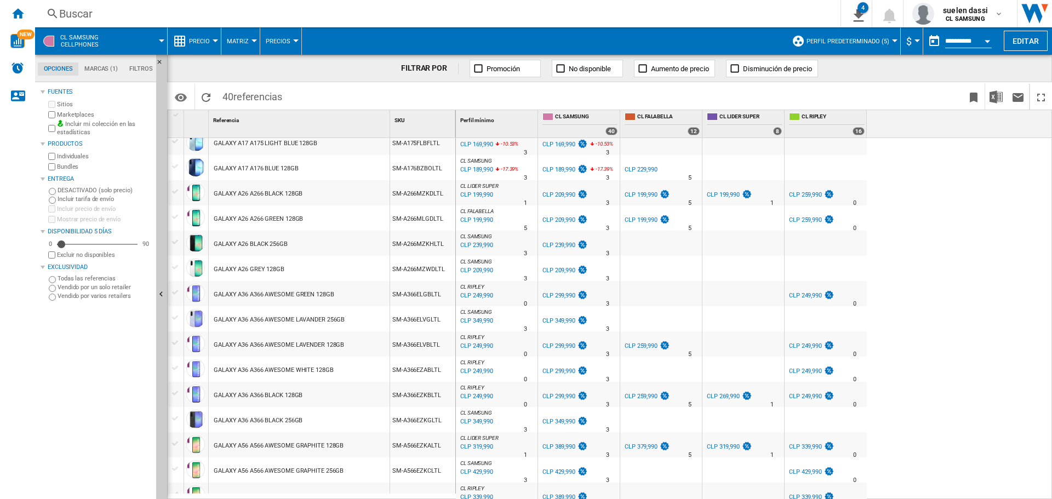
click at [476, 215] on div "CLP 199,990" at bounding box center [476, 220] width 35 height 11
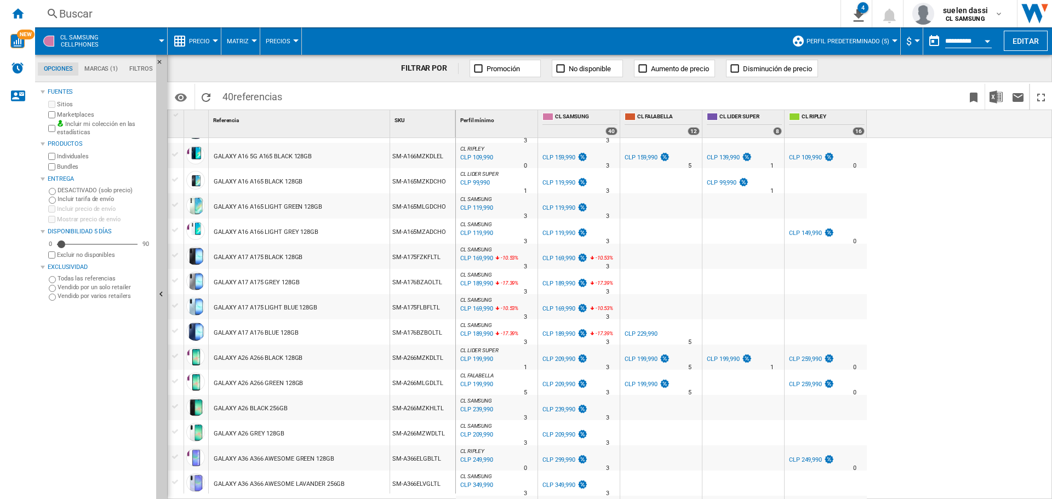
scroll to position [55, 0]
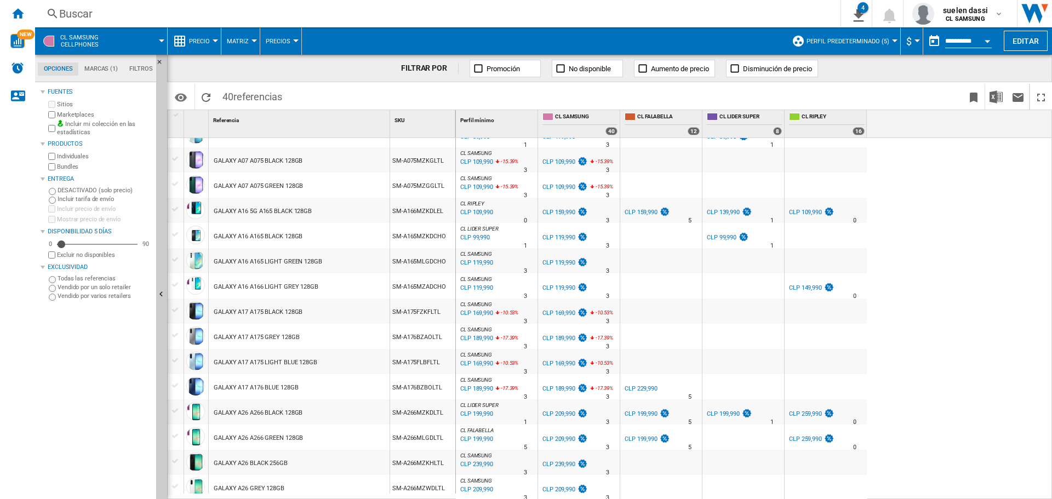
click at [476, 237] on div "CLP 99,990" at bounding box center [474, 237] width 31 height 11
click at [475, 215] on div "CLP 109,990" at bounding box center [476, 212] width 35 height 11
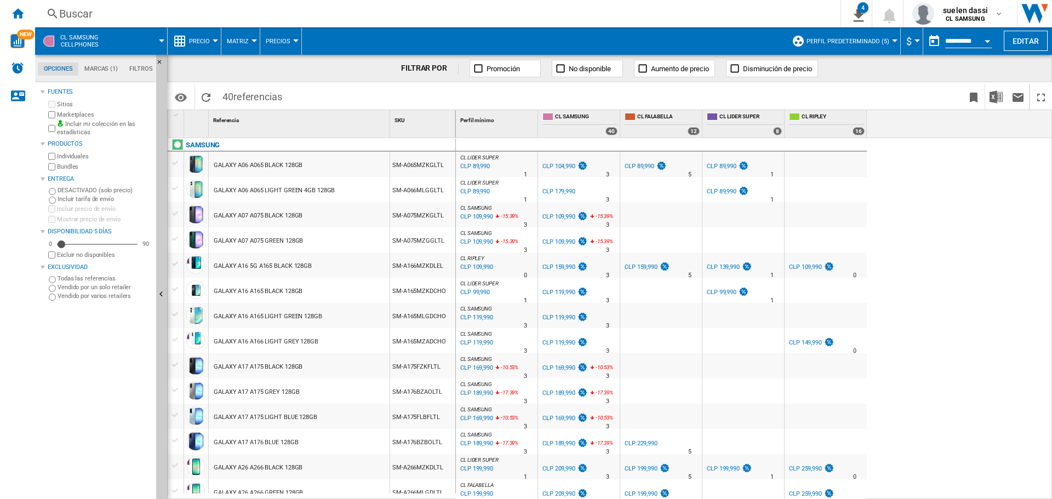
click at [483, 190] on div "CLP 89,990" at bounding box center [474, 191] width 31 height 11
click at [480, 164] on div "CLP 89,990" at bounding box center [474, 166] width 31 height 11
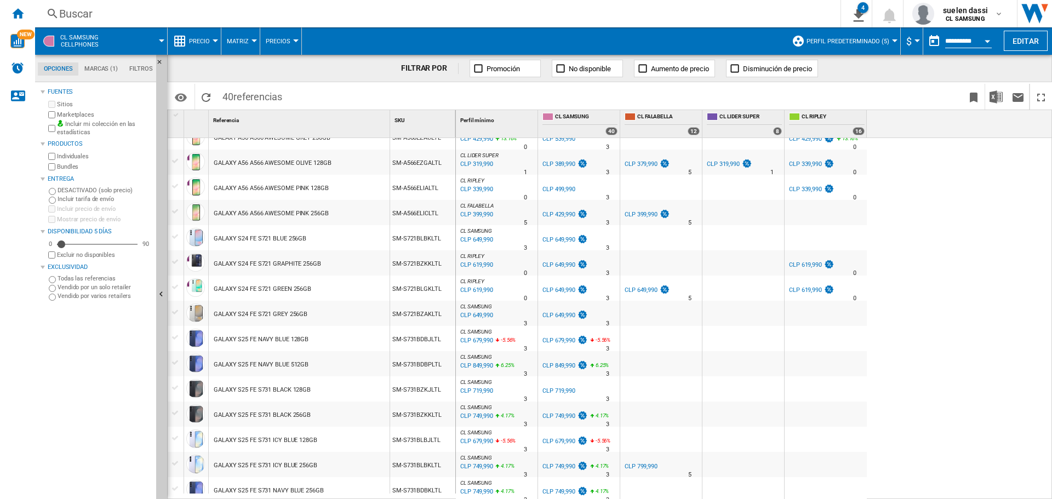
scroll to position [661, 0]
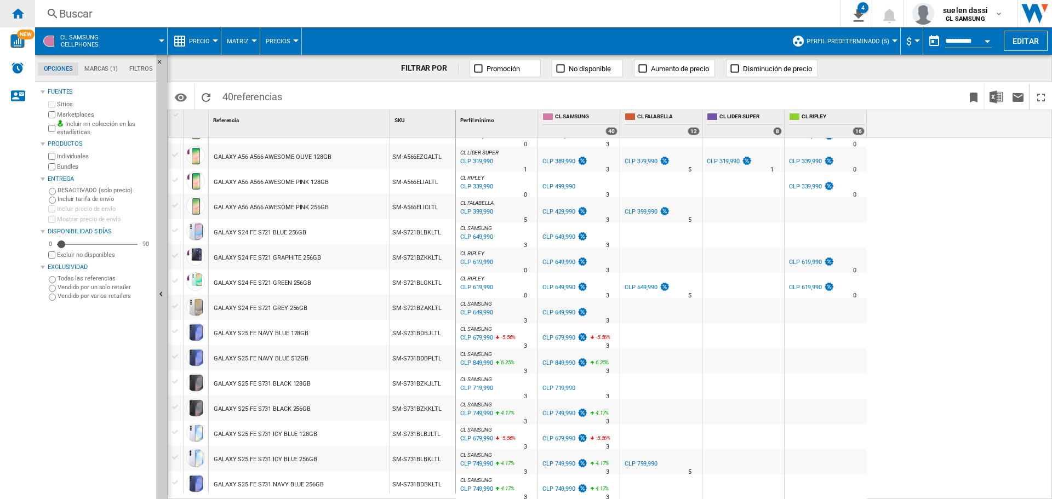
click at [20, 7] on ng-md-icon "Inicio" at bounding box center [17, 13] width 13 height 13
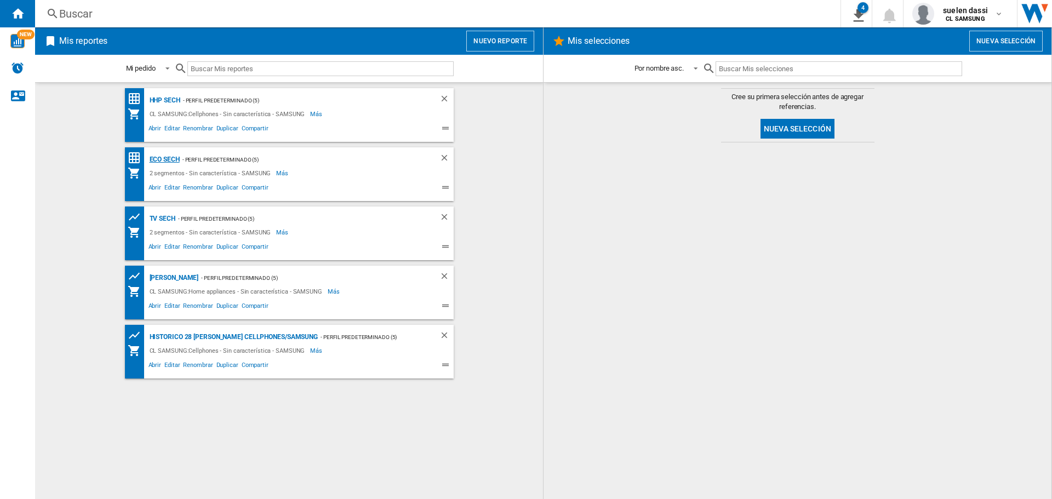
click at [168, 156] on div "ECO SECH" at bounding box center [163, 160] width 33 height 14
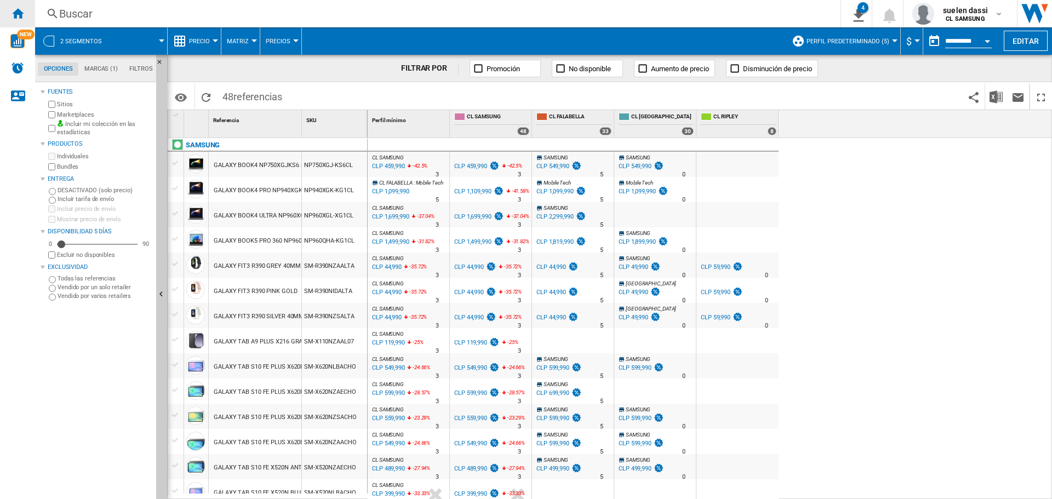
click at [14, 11] on ng-md-icon "Inicio" at bounding box center [17, 13] width 13 height 13
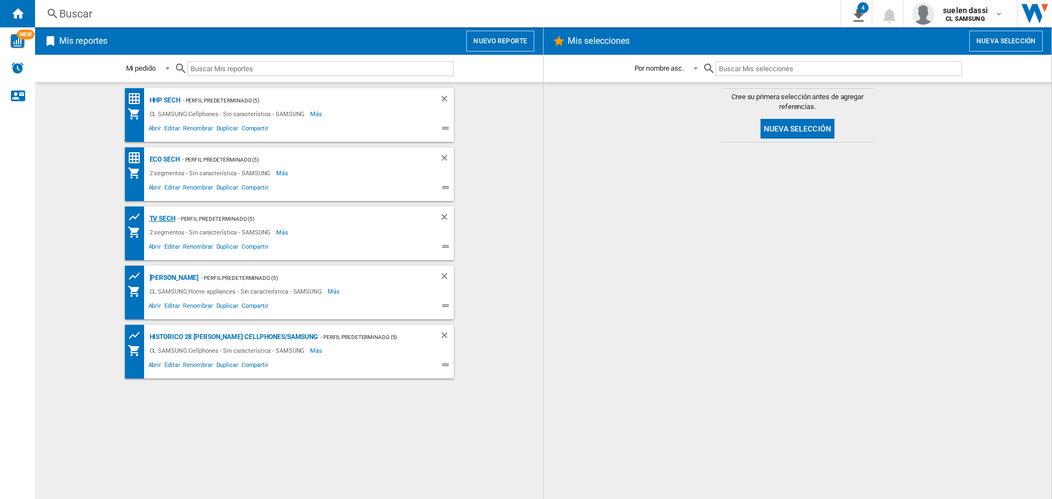
click at [166, 219] on div "TV SECH" at bounding box center [161, 219] width 29 height 14
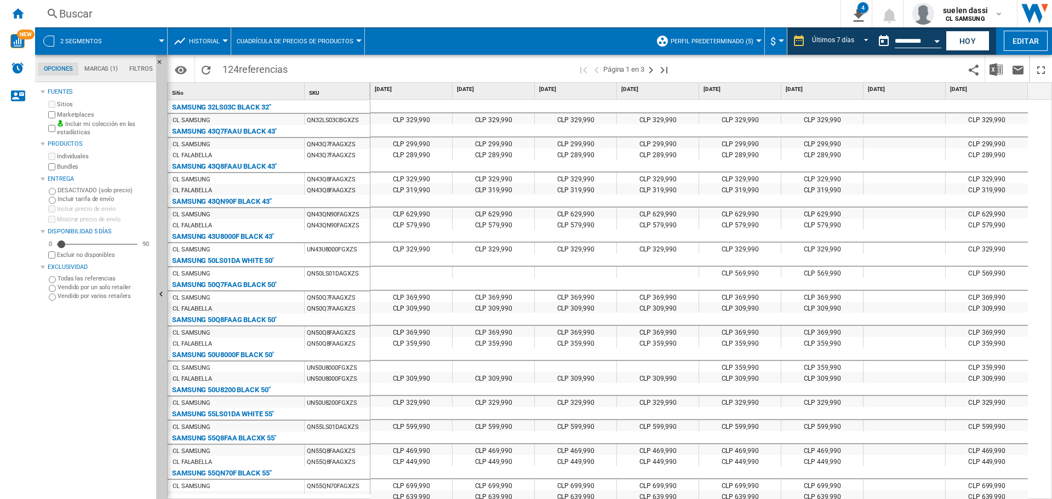
click at [928, 137] on div at bounding box center [905, 130] width 82 height 13
click at [966, 38] on button "Hoy" at bounding box center [968, 41] width 44 height 20
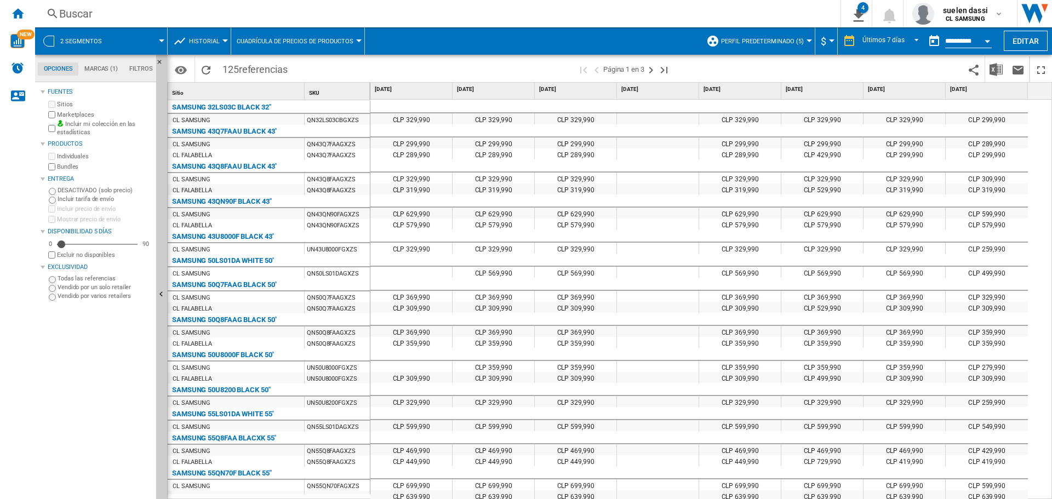
scroll to position [8, 0]
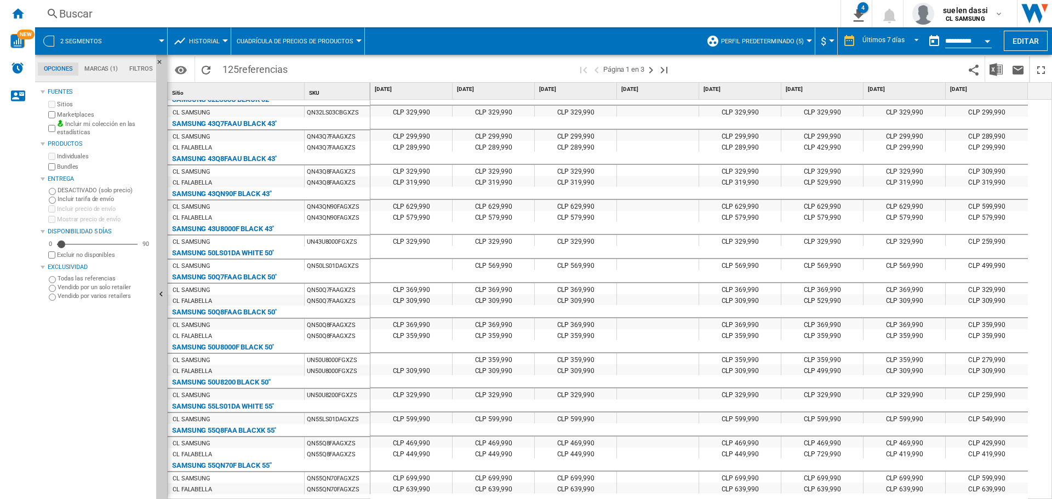
click at [204, 32] on button "Historial" at bounding box center [207, 40] width 36 height 27
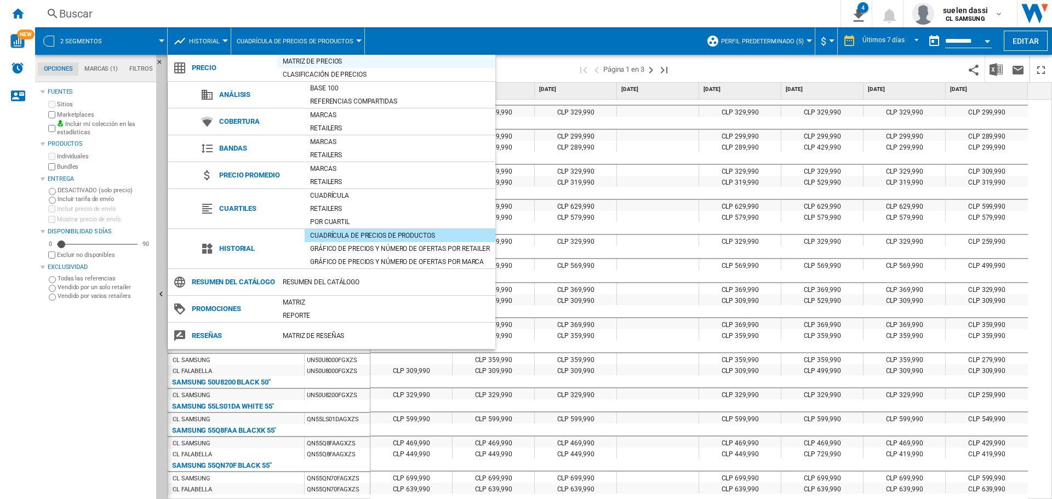
click at [326, 61] on div "Matriz de precios" at bounding box center [386, 61] width 218 height 11
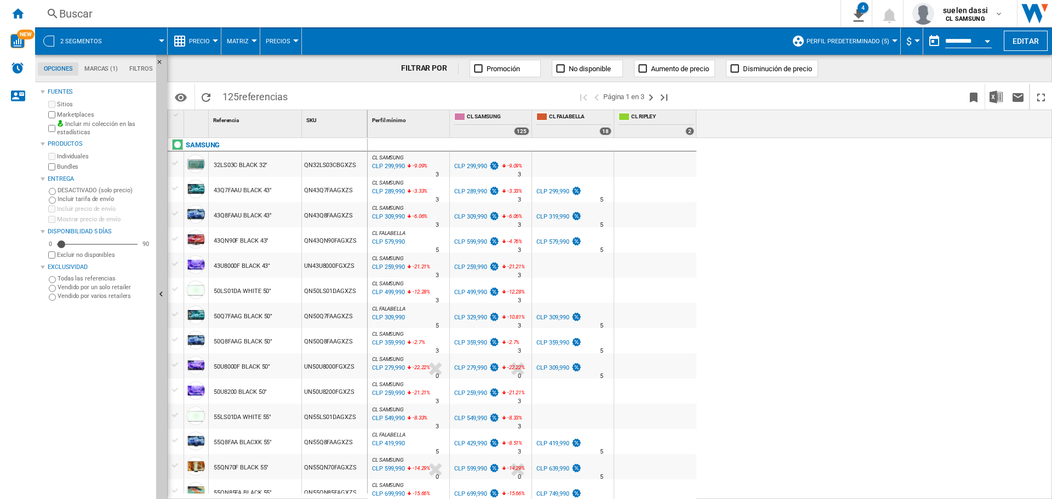
click at [709, 201] on div "CL SAMSUNG : CL SAMSUNG 0.0 % CLP 299,990 -9.09 % N/A 3 CL SAMSUNG : CL SAMSUNG…" at bounding box center [710, 319] width 685 height 362
click at [16, 10] on ng-md-icon "Inicio" at bounding box center [17, 13] width 13 height 13
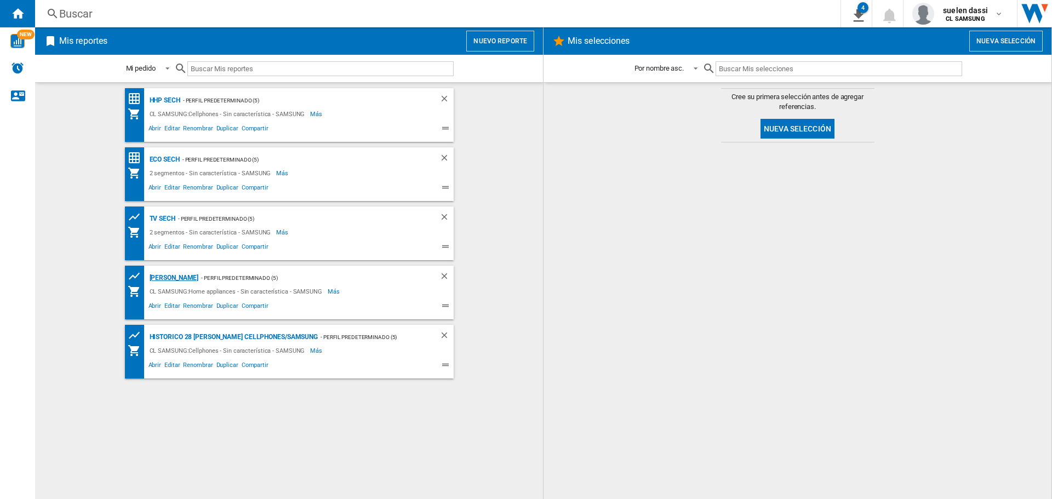
click at [164, 280] on div "DA SECH" at bounding box center [173, 278] width 52 height 14
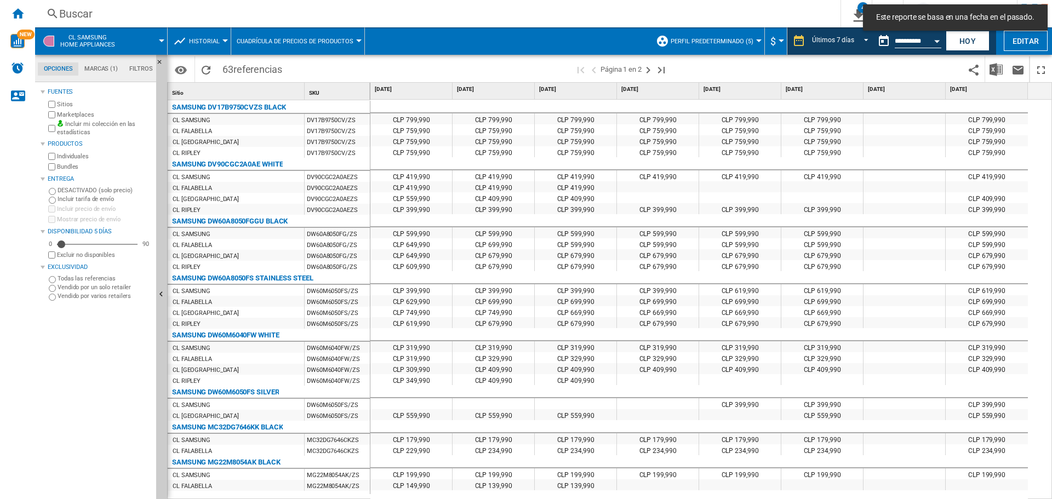
click at [198, 41] on span "Historial" at bounding box center [204, 41] width 31 height 7
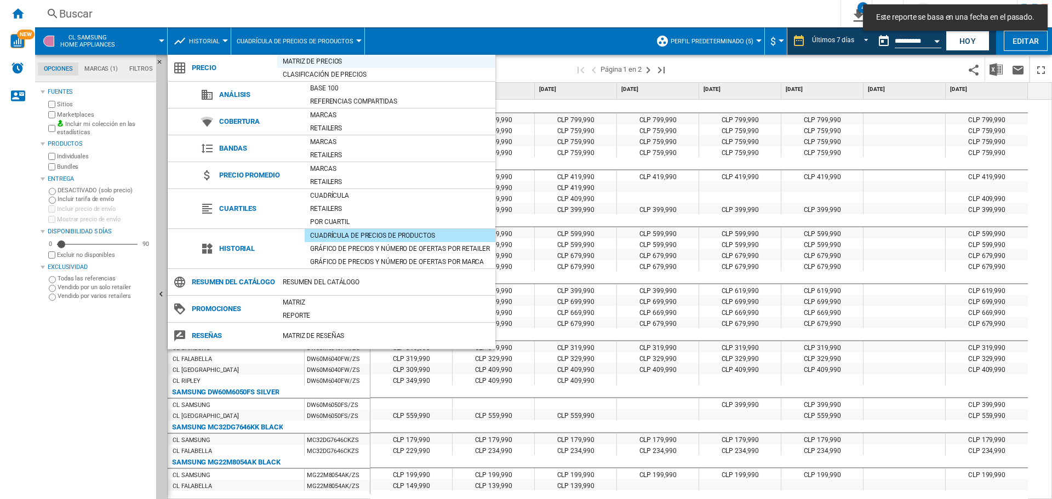
click at [288, 63] on div "Matriz de precios" at bounding box center [386, 61] width 218 height 11
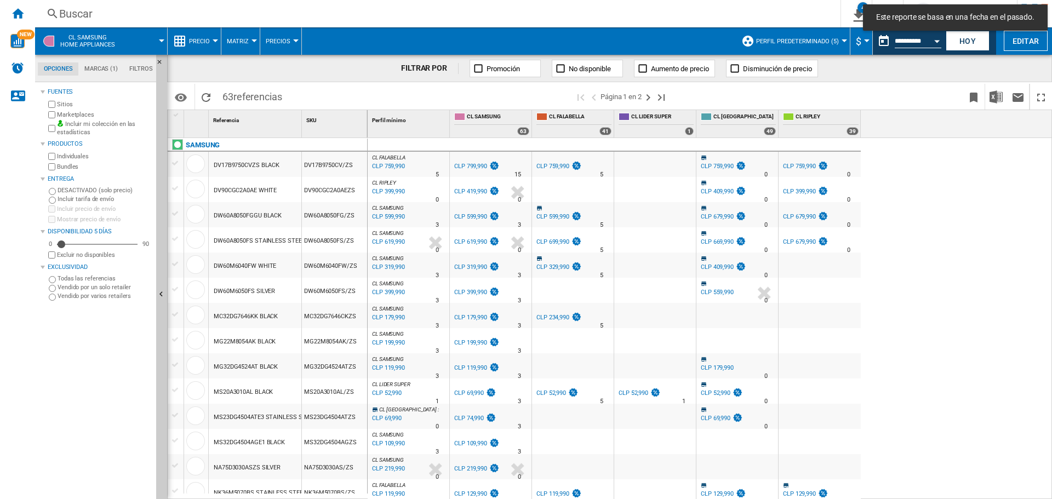
click at [990, 36] on div "Hoy" at bounding box center [969, 40] width 50 height 27
click at [975, 39] on button "Hoy" at bounding box center [968, 41] width 44 height 20
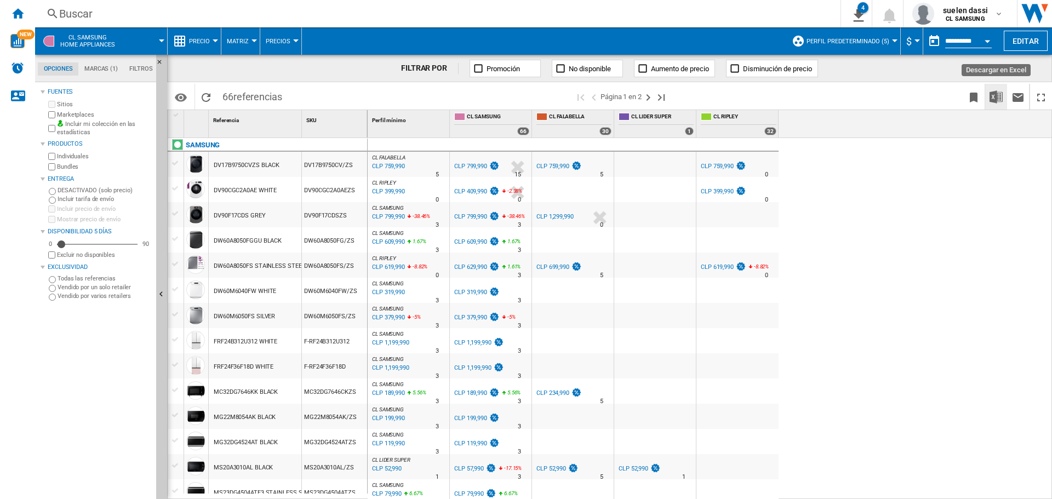
click at [988, 100] on button "Descargar en Excel" at bounding box center [997, 97] width 22 height 26
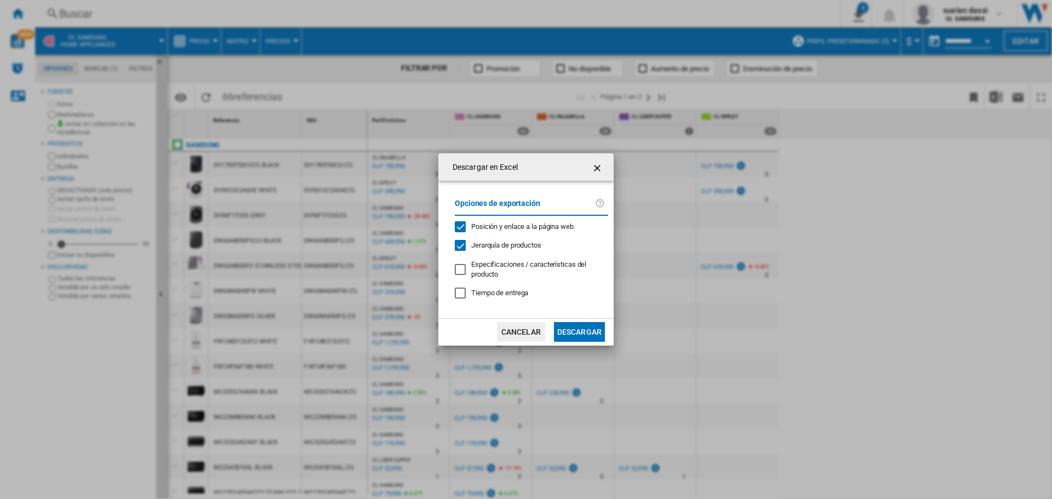
click at [586, 333] on button "Descargar" at bounding box center [579, 332] width 51 height 20
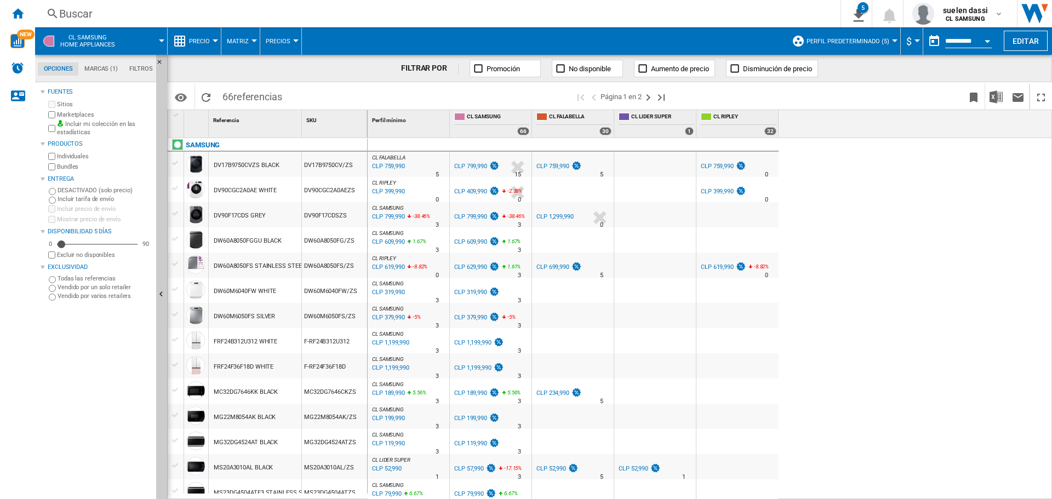
click at [866, 189] on div "CL FALABELLA : CL FALABELLA -5.0 % CLP 759,990 % N/A 5 CL FALABELLA : CL FALABE…" at bounding box center [710, 319] width 685 height 362
click at [927, 226] on div "CL FALABELLA : CL FALABELLA -5.0 % CLP 759,990 % N/A 5 CL FALABELLA : CL FALABE…" at bounding box center [710, 319] width 685 height 362
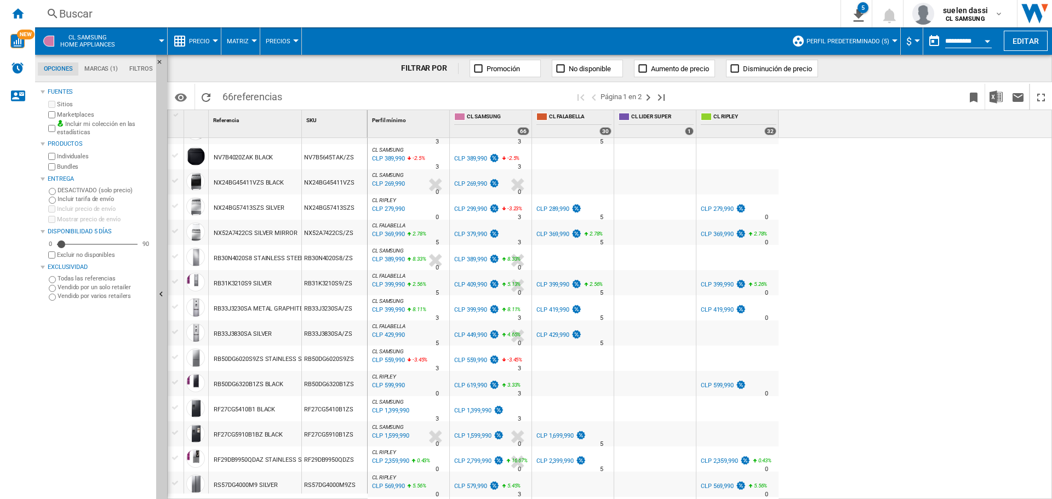
scroll to position [432, 0]
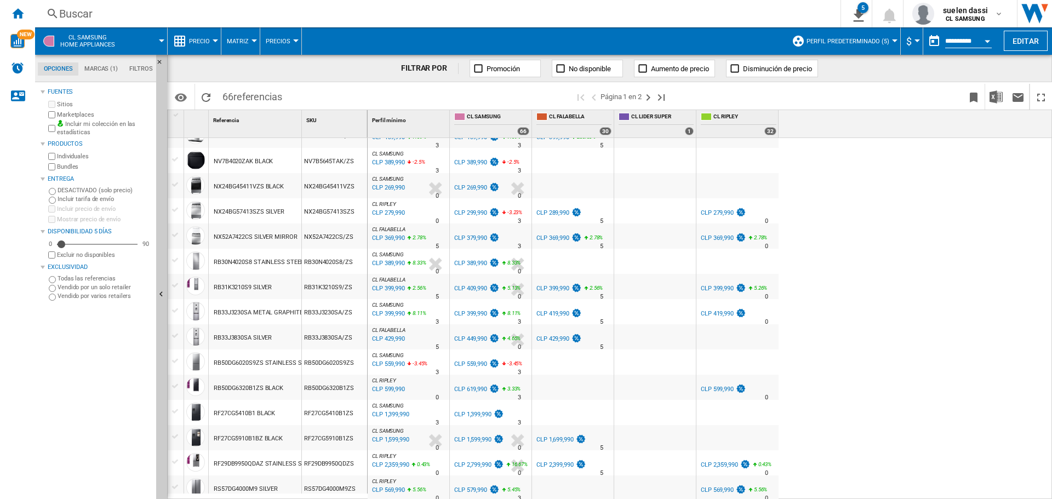
click at [193, 39] on span "Precio" at bounding box center [199, 41] width 21 height 7
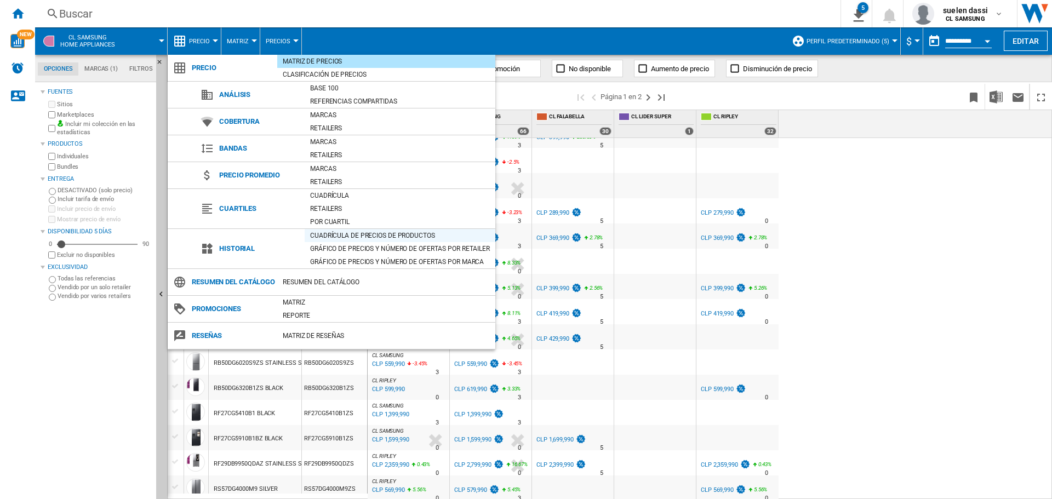
click at [351, 230] on div "Cuadrícula de precios de productos" at bounding box center [400, 235] width 191 height 11
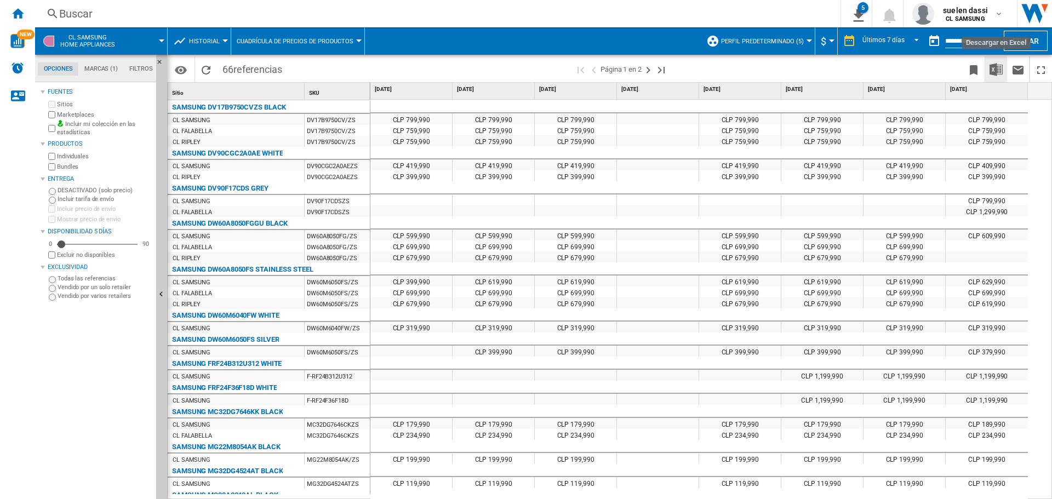
click at [990, 70] on img "Descargar en Excel" at bounding box center [996, 69] width 13 height 13
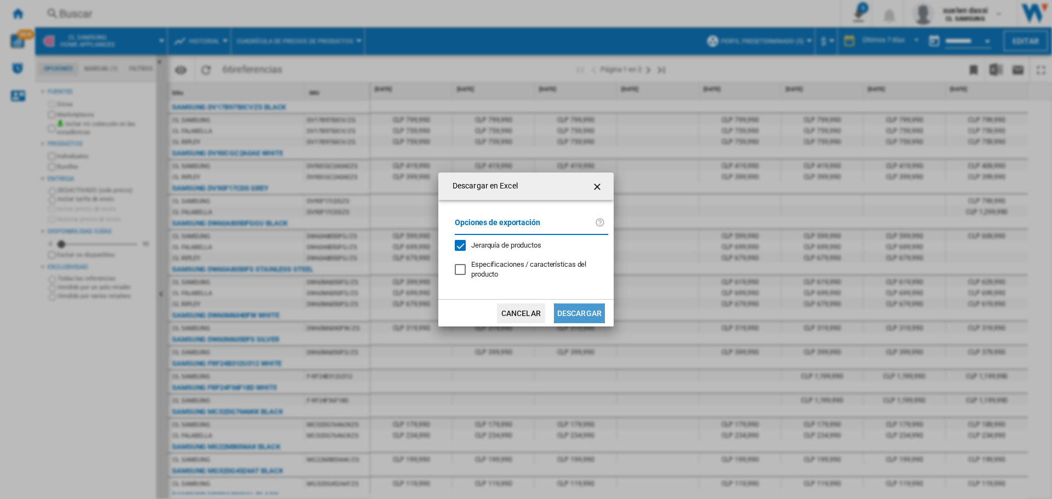
click at [592, 312] on button "Descargar" at bounding box center [579, 314] width 51 height 20
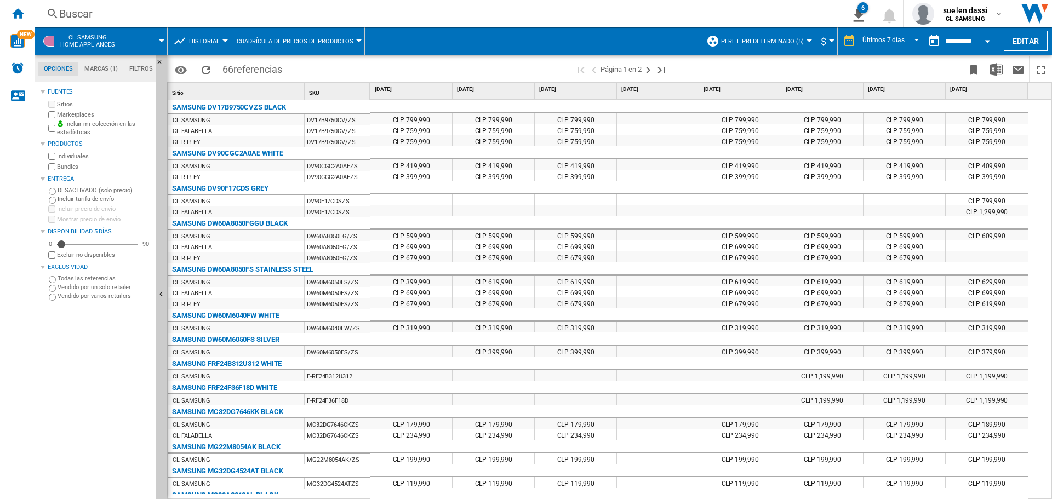
click at [676, 14] on div "Buscar" at bounding box center [435, 13] width 753 height 15
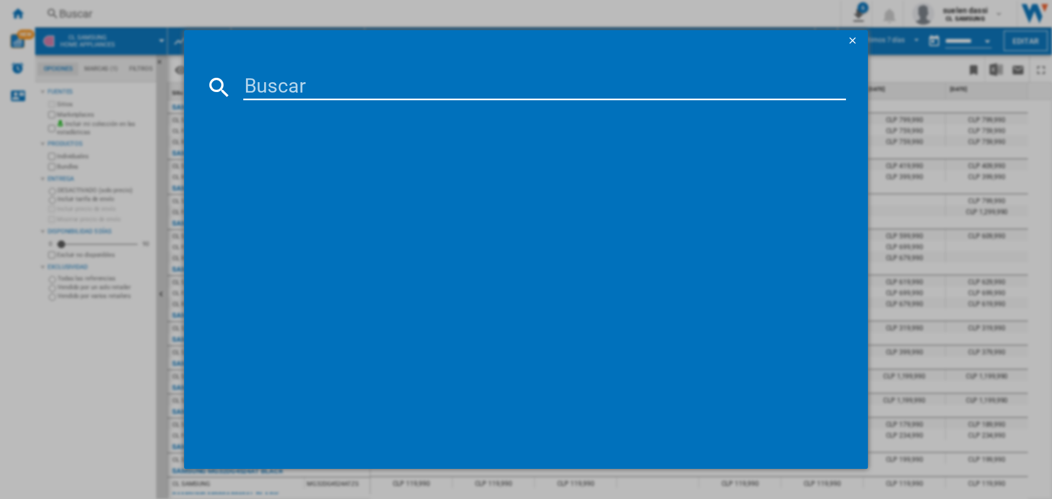
click at [851, 39] on ng-md-icon "getI18NText('BUTTONS.CLOSE_DIALOG')" at bounding box center [853, 41] width 13 height 13
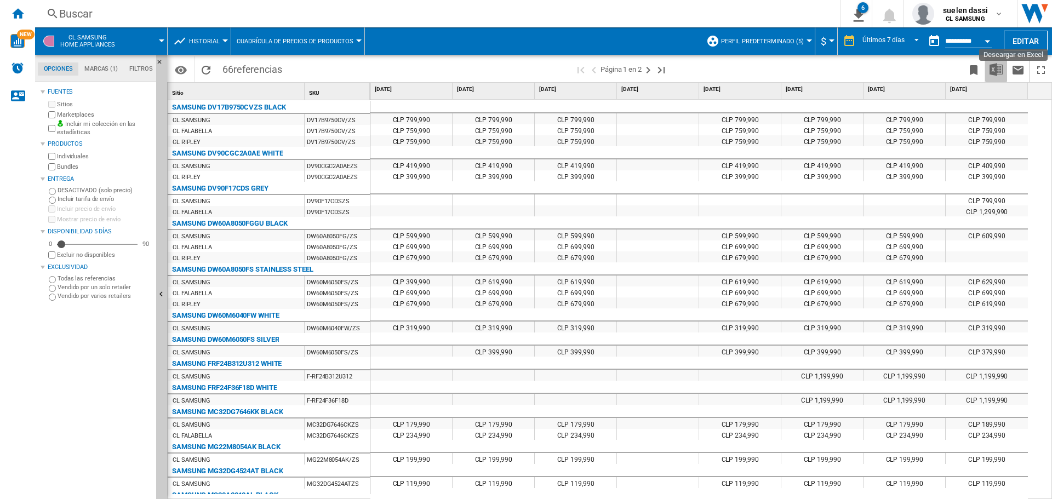
click at [999, 71] on img "Descargar en Excel" at bounding box center [996, 69] width 13 height 13
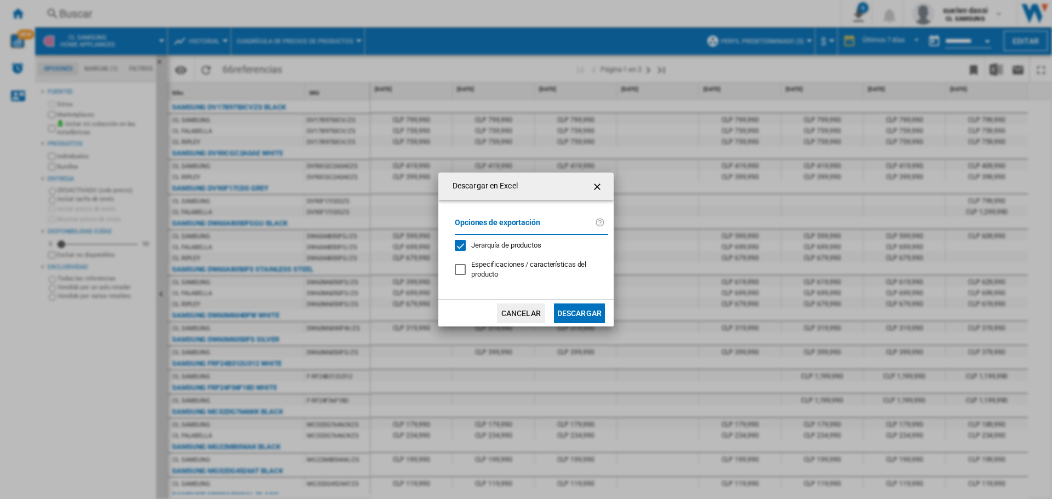
click at [575, 313] on button "Descargar" at bounding box center [579, 314] width 51 height 20
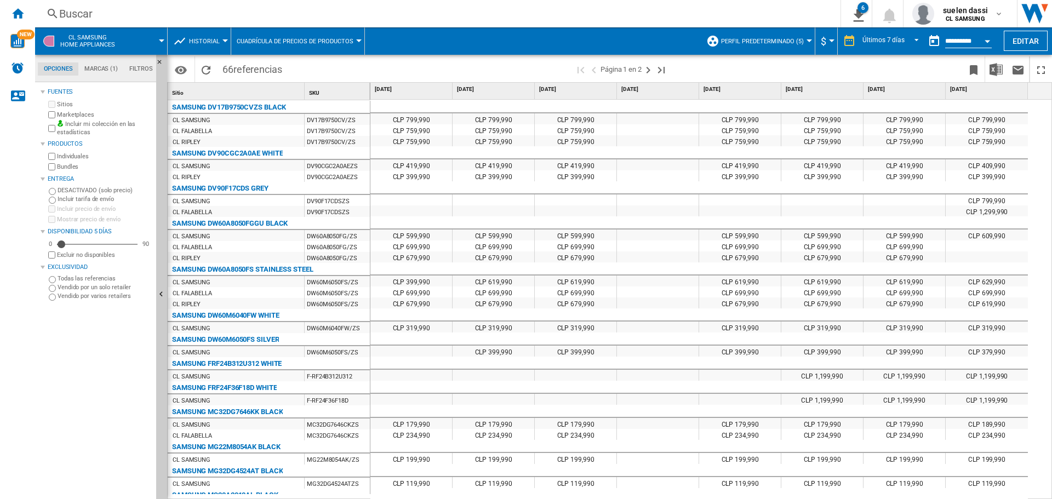
click at [217, 34] on button "Historial" at bounding box center [207, 40] width 36 height 27
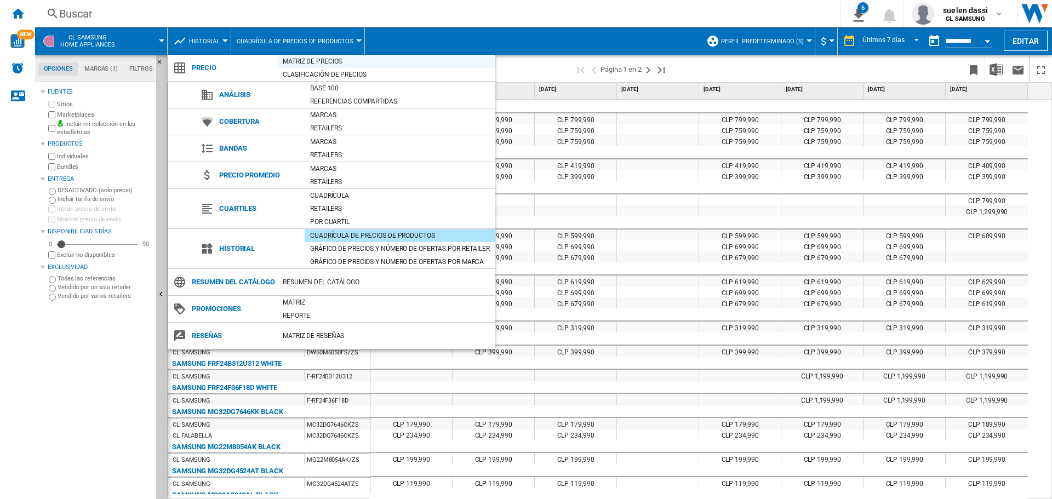
click at [320, 61] on div "Matriz de precios" at bounding box center [386, 61] width 218 height 11
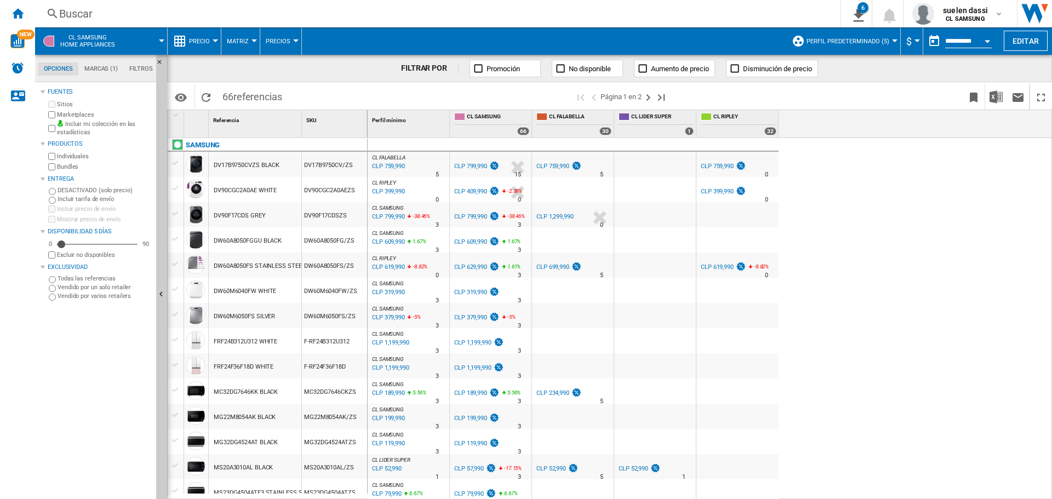
click at [939, 197] on div "CL FALABELLA : CL FALABELLA -5.0 % CLP 759,990 % N/A 5 CL FALABELLA : CL FALABE…" at bounding box center [710, 319] width 685 height 362
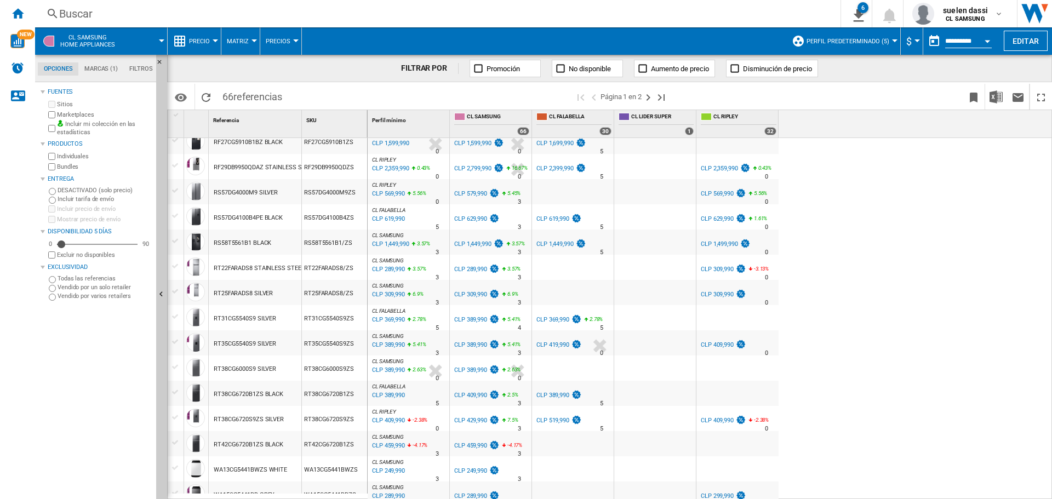
scroll to position [745, 0]
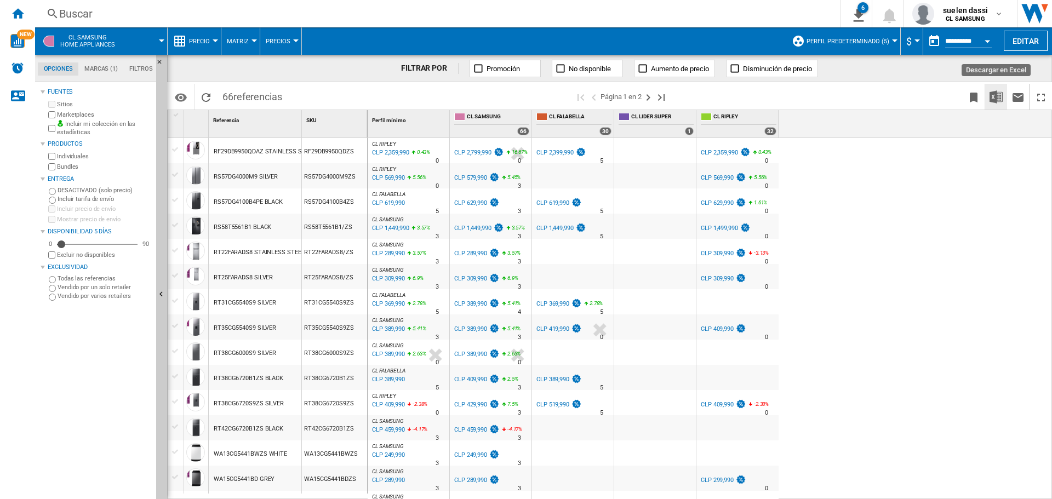
click at [1000, 103] on img "Descargar en Excel" at bounding box center [996, 96] width 13 height 13
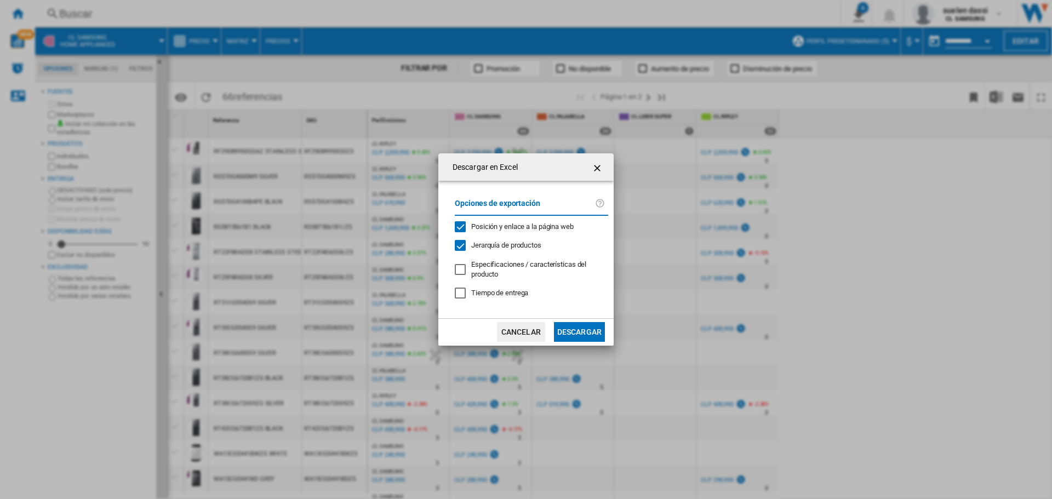
click at [571, 337] on button "Descargar" at bounding box center [579, 332] width 51 height 20
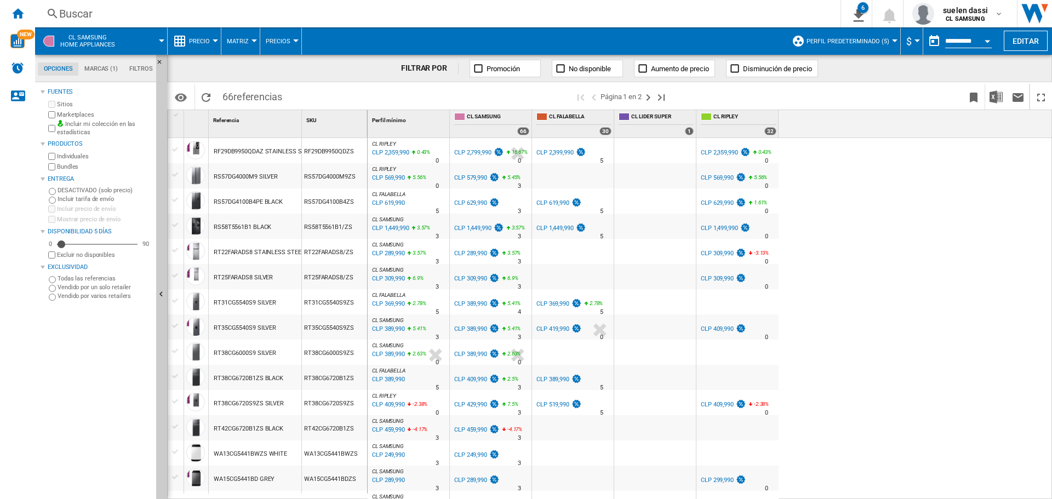
click at [889, 167] on div "CL FALABELLA : CL FALABELLA -5.0 % CLP 759,990 % N/A 5 CL FALABELLA : CL FALABE…" at bounding box center [710, 319] width 685 height 362
click at [896, 180] on div "CL FALABELLA : CL FALABELLA -5.0 % CLP 759,990 % N/A 5 CL FALABELLA : CL FALABE…" at bounding box center [710, 319] width 685 height 362
click at [18, 13] on ng-md-icon "Inicio" at bounding box center [17, 13] width 13 height 13
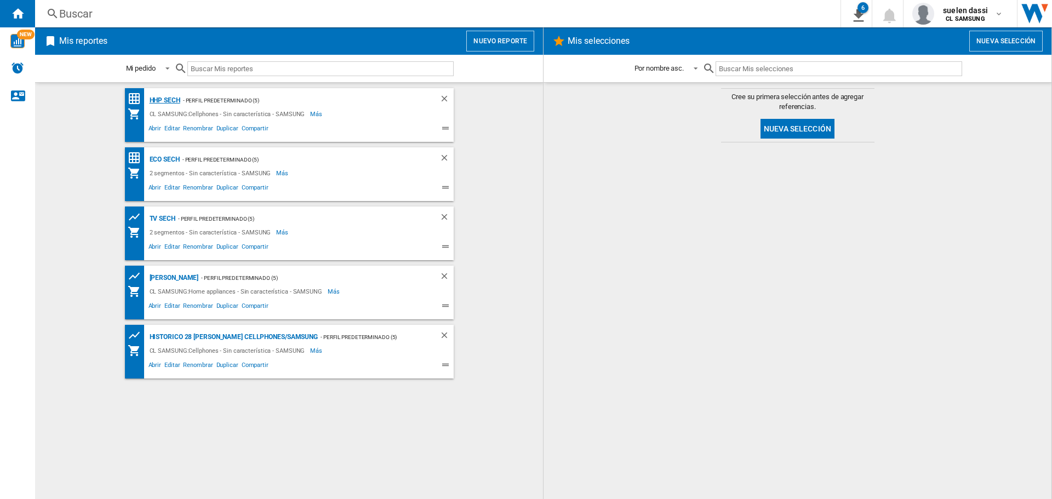
click at [160, 98] on div "HHP SECH" at bounding box center [163, 101] width 33 height 14
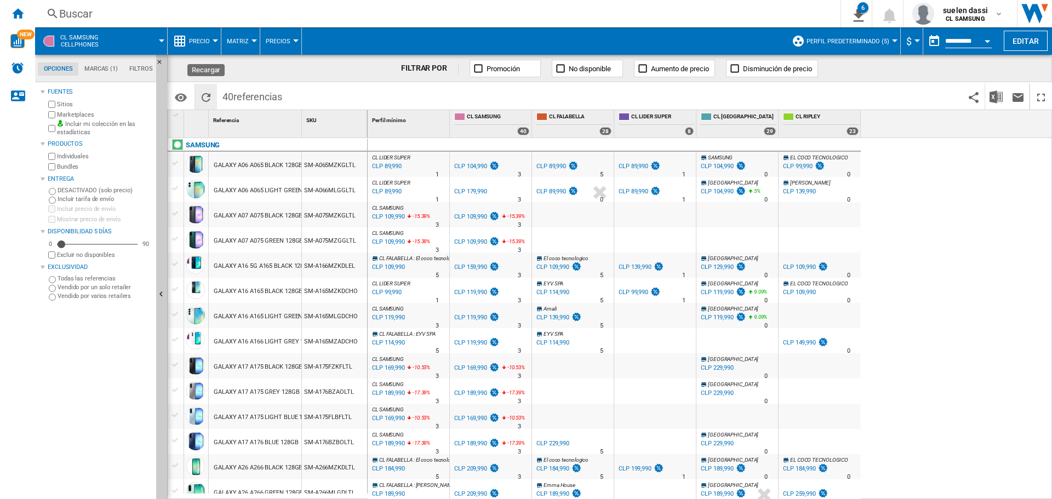
click at [204, 94] on ng-md-icon "Recargar" at bounding box center [206, 97] width 13 height 13
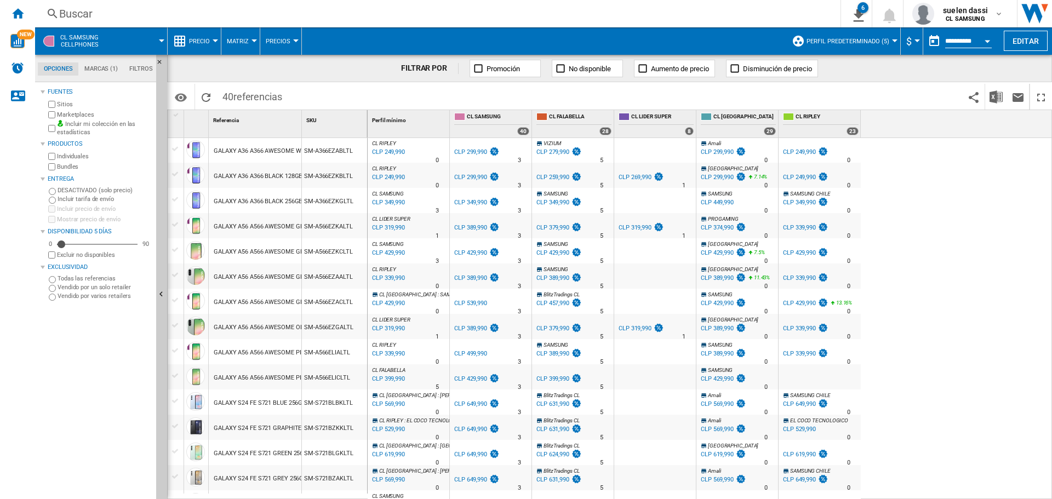
scroll to position [661, 0]
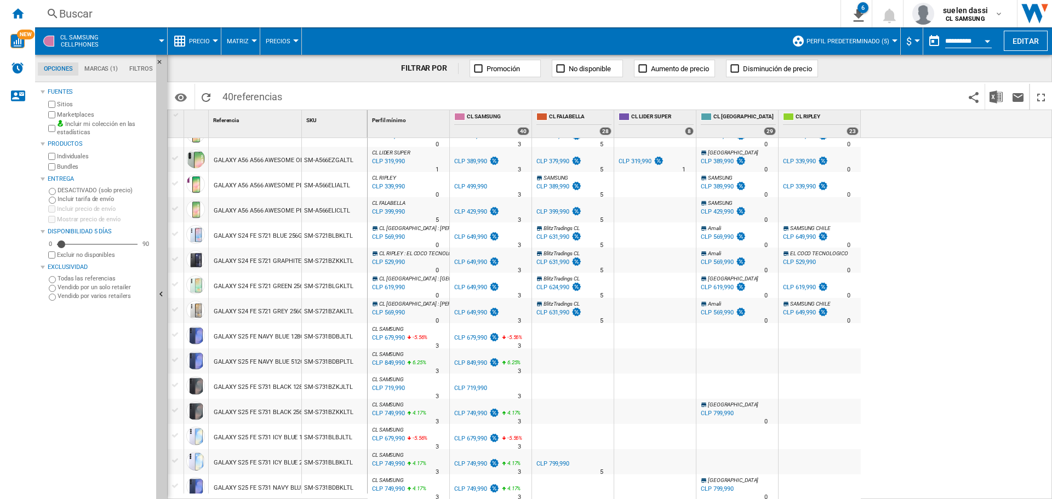
click at [615, 100] on span at bounding box center [457, 97] width 338 height 26
click at [48, 115] on div "Marketplaces" at bounding box center [99, 115] width 106 height 10
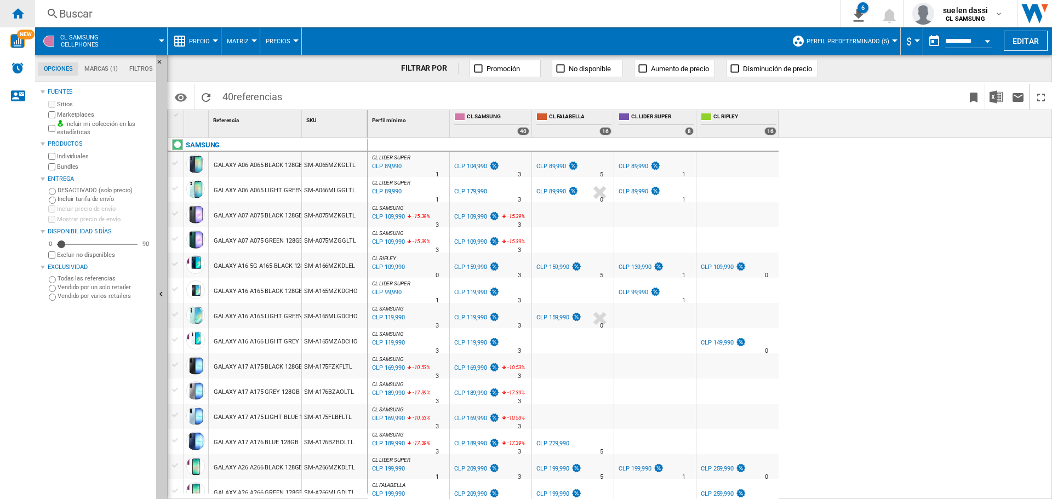
click at [30, 15] on div "Inicio" at bounding box center [17, 13] width 35 height 27
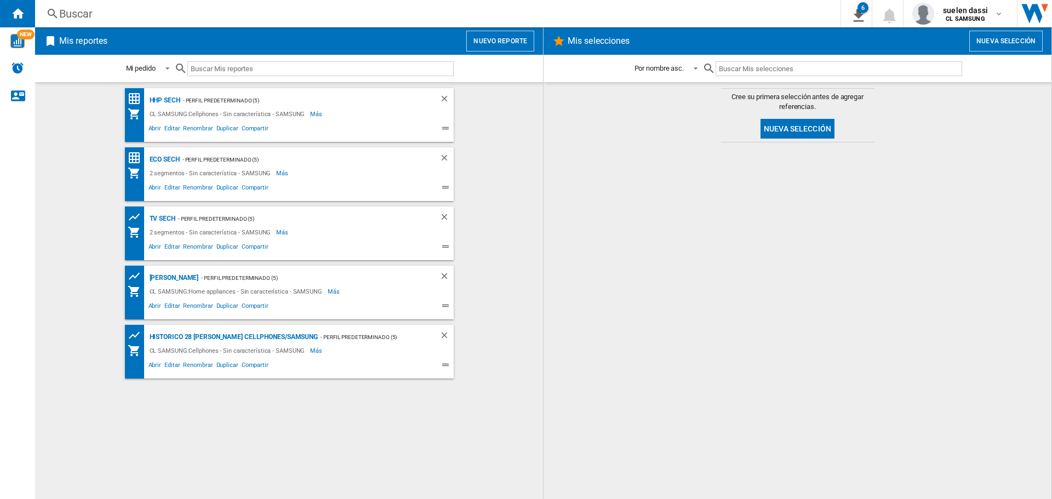
click at [504, 43] on button "Nuevo reporte" at bounding box center [500, 41] width 68 height 21
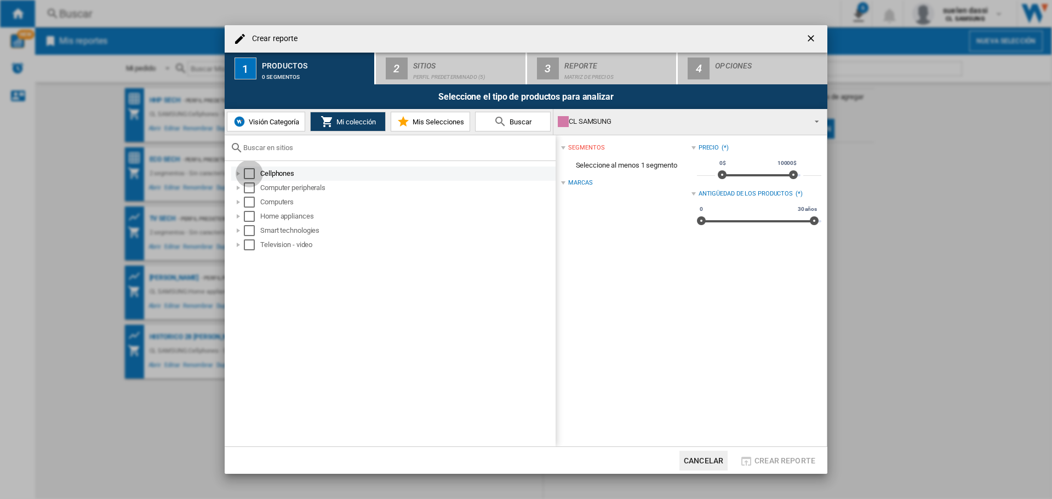
click at [252, 175] on div "Select" at bounding box center [249, 173] width 11 height 11
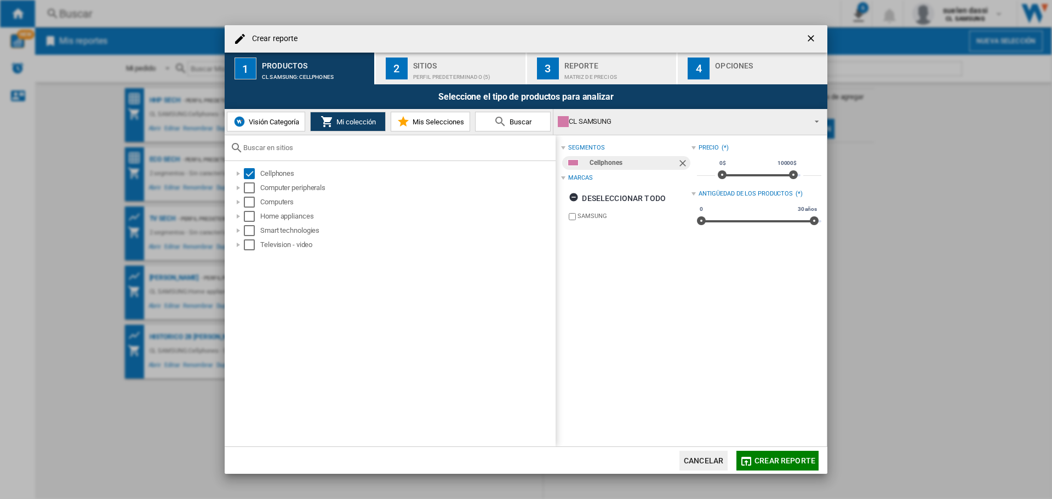
click at [422, 125] on span "Mis Selecciones" at bounding box center [437, 122] width 54 height 8
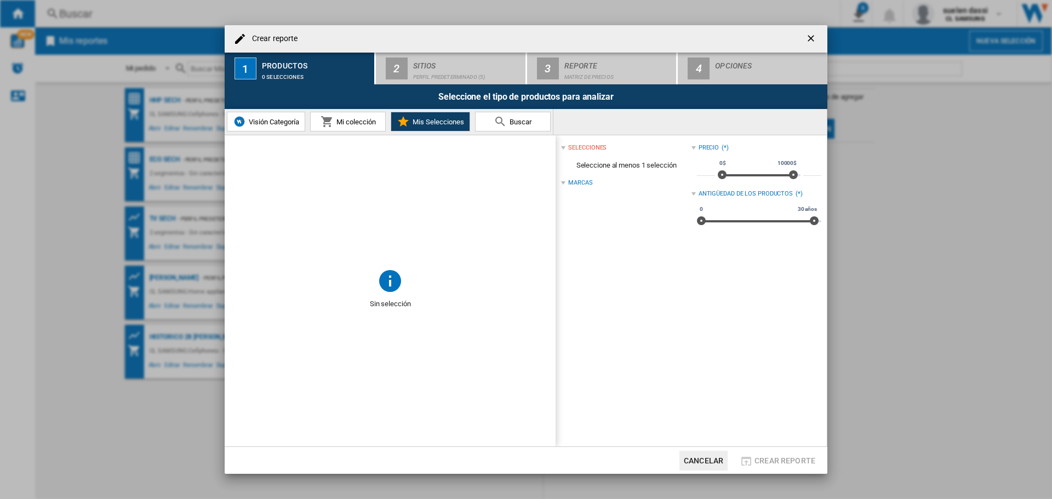
click at [386, 295] on span "Sin selección" at bounding box center [390, 304] width 331 height 21
click at [351, 122] on span "Mi colección" at bounding box center [355, 122] width 42 height 8
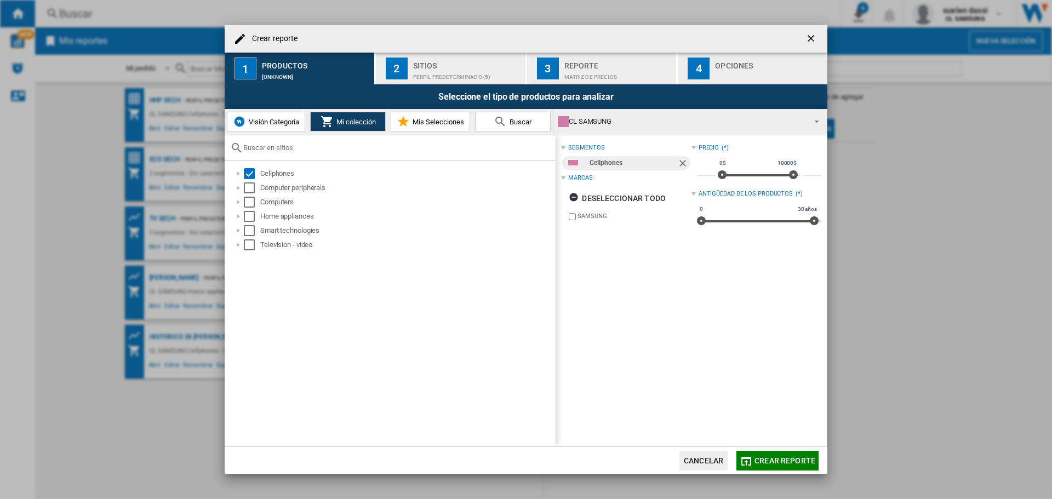
click at [278, 119] on span "Visión Categoría" at bounding box center [272, 122] width 53 height 8
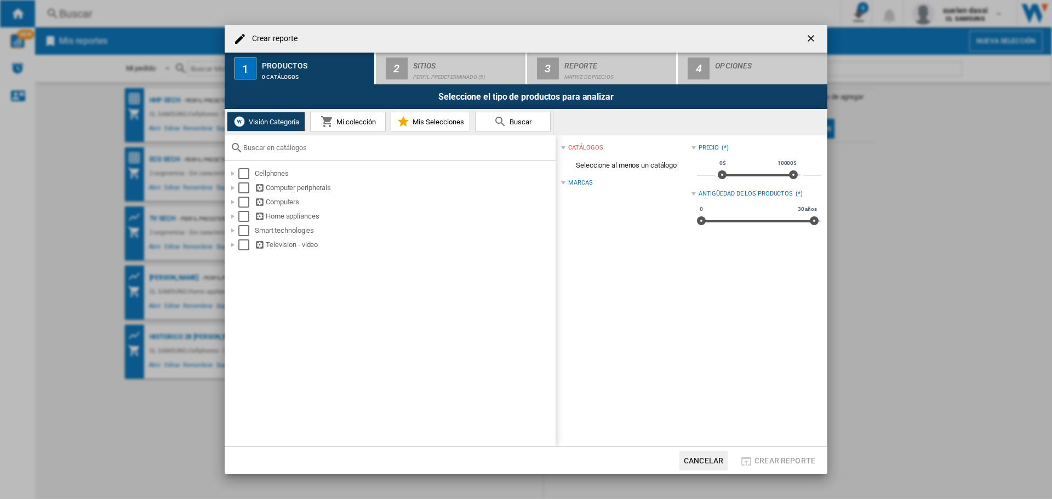
click at [332, 110] on div "Visión Categoría Mi colección Mis Selecciones Buscar" at bounding box center [389, 122] width 329 height 26
click at [344, 120] on span "Mi colección" at bounding box center [355, 122] width 42 height 8
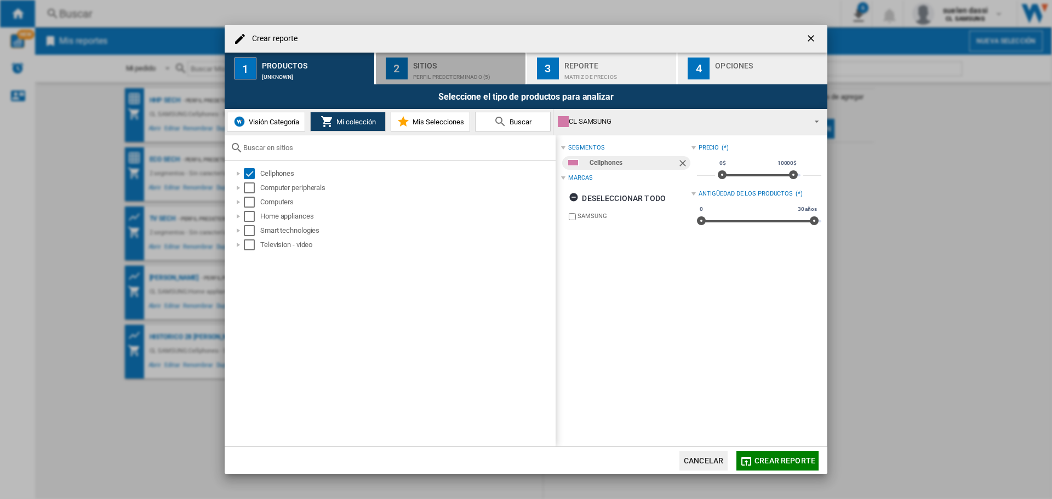
click at [441, 57] on div "Sitios" at bounding box center [467, 63] width 108 height 12
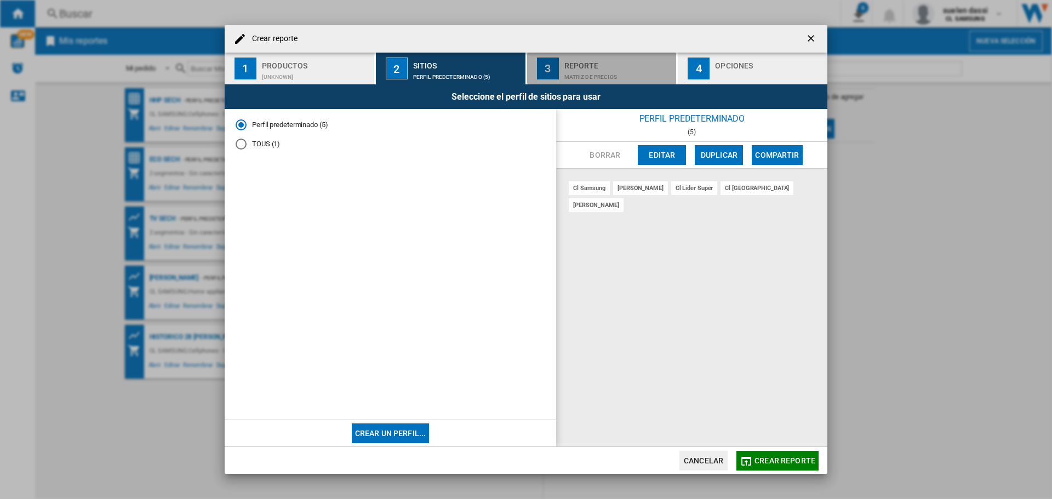
click at [614, 65] on div "Reporte" at bounding box center [619, 63] width 108 height 12
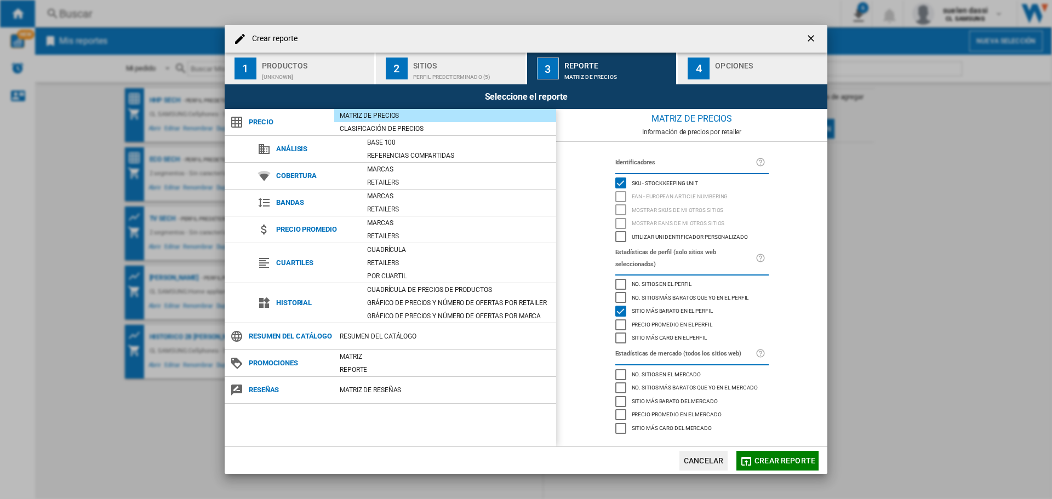
click at [759, 459] on span "Crear reporte" at bounding box center [785, 461] width 61 height 9
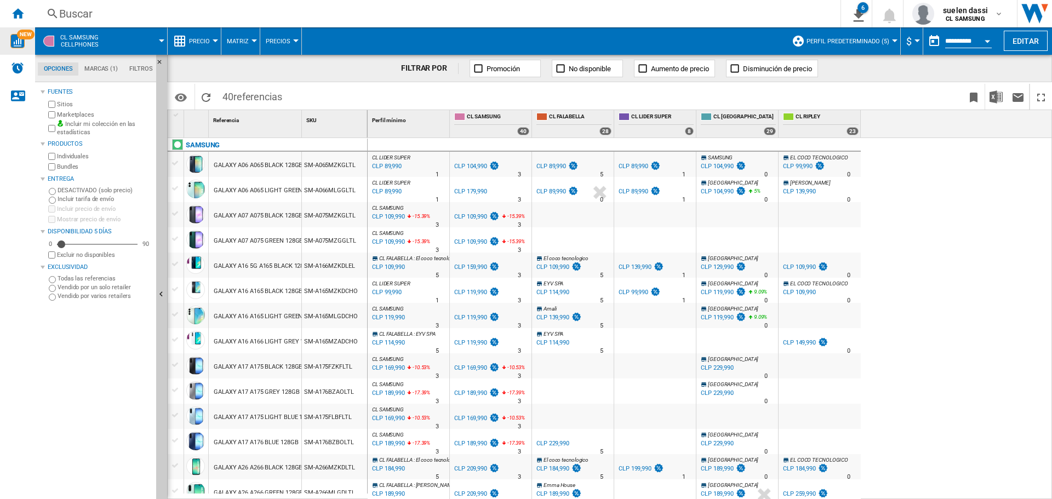
click at [18, 37] on span "NEW" at bounding box center [26, 35] width 18 height 10
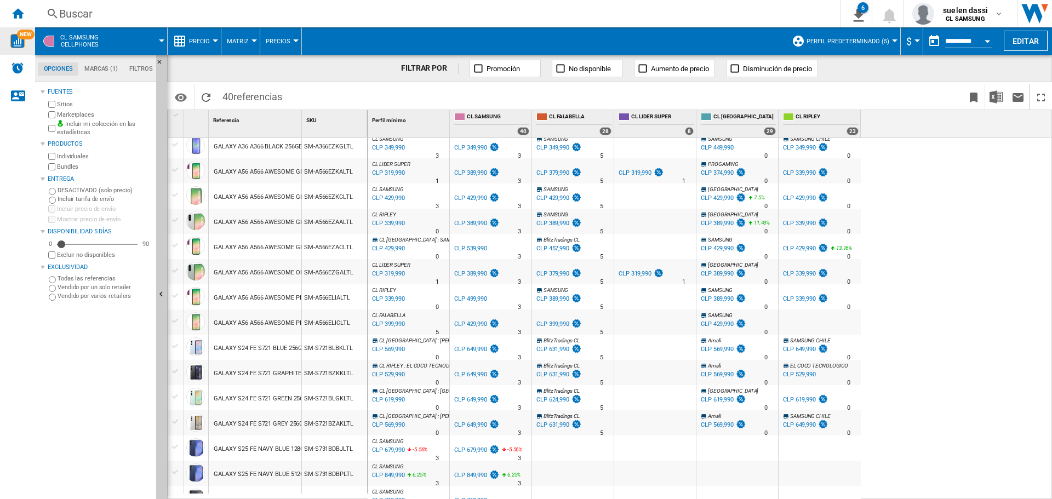
scroll to position [658, 0]
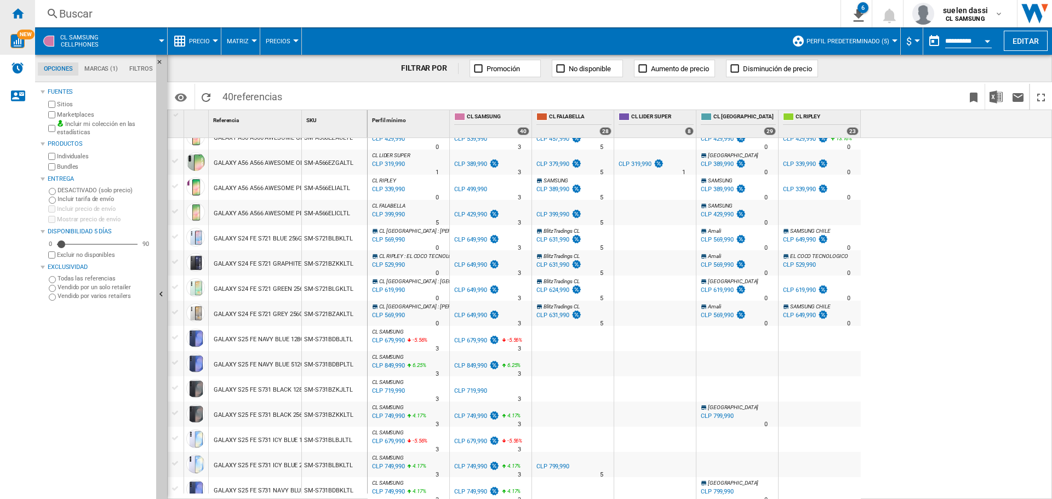
click at [21, 12] on ng-md-icon "Inicio" at bounding box center [17, 13] width 13 height 13
